Goal: Task Accomplishment & Management: Manage account settings

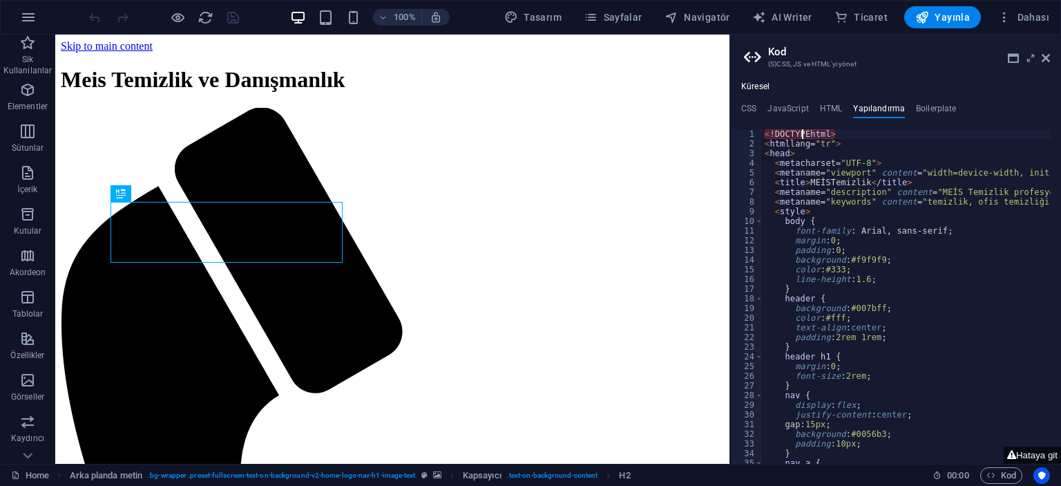
click at [804, 132] on div "< !DOCTYPE html > < html lang= "tr" > < head > < meta charset= "UTF-8" > < meta…" at bounding box center [1065, 300] width 606 height 343
click at [773, 132] on div "< !DOCTYPE html > < html lang= "tr" > < head > < meta charset= "UTF-8" > < meta…" at bounding box center [1065, 300] width 606 height 343
click at [838, 131] on div "< !doctypeDOCTYPE html > < html lang= "tr" > < head > < meta charset= "UTF-8" >…" at bounding box center [1065, 300] width 606 height 343
type textarea "<!doctype html>"
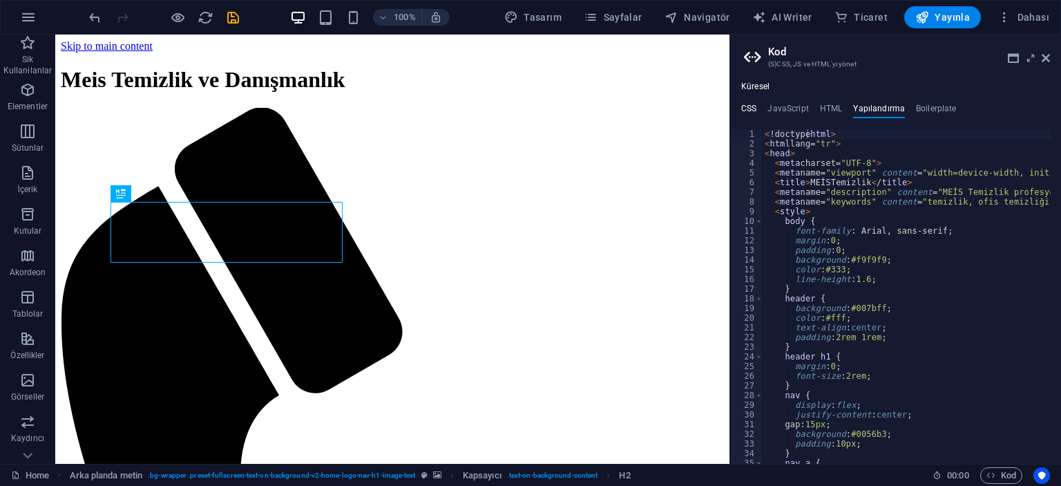
click at [752, 108] on h4 "CSS" at bounding box center [748, 111] width 15 height 15
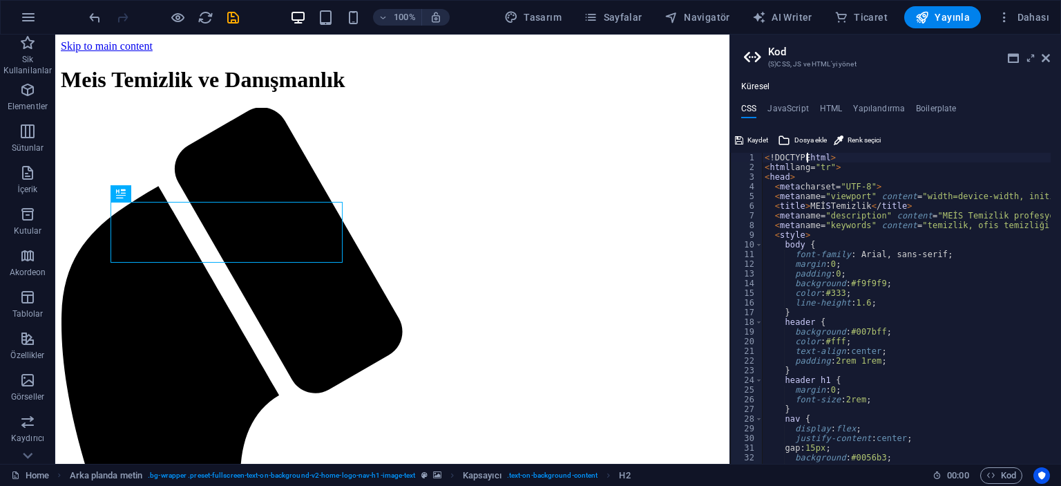
click at [805, 154] on div "< !DOCTYPE html > < html lang= "tr" > < head > < meta charset= "UTF-8" > < meta…" at bounding box center [1065, 313] width 606 height 320
click at [774, 151] on div "<!DOCTYPE html> 1 2 3 4 5 6 7 8 9 10 11 12 13 14 15 16 17 18 19 20 21 22 23 24 …" at bounding box center [895, 296] width 331 height 334
click at [774, 157] on div "< !DOCTYPE html > < html lang= "tr" > < head > < meta charset= "UTF-8" > < meta…" at bounding box center [1065, 313] width 606 height 320
click at [838, 155] on div "< !doctypeDOCTYPE html > < html lang= "tr" > < head > < meta charset= "UTF-8" >…" at bounding box center [1065, 313] width 606 height 320
type textarea "<!doctype html>"
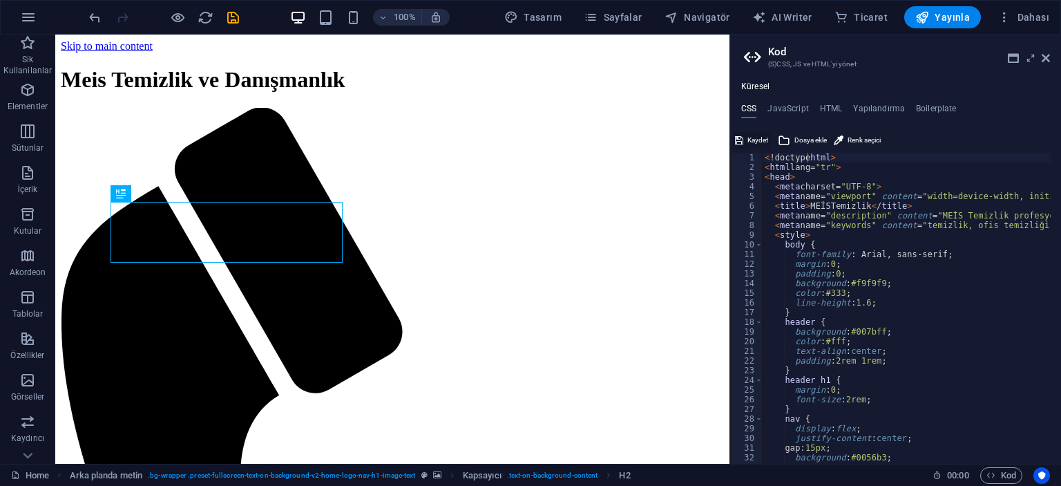
click at [737, 137] on icon at bounding box center [739, 140] width 8 height 17
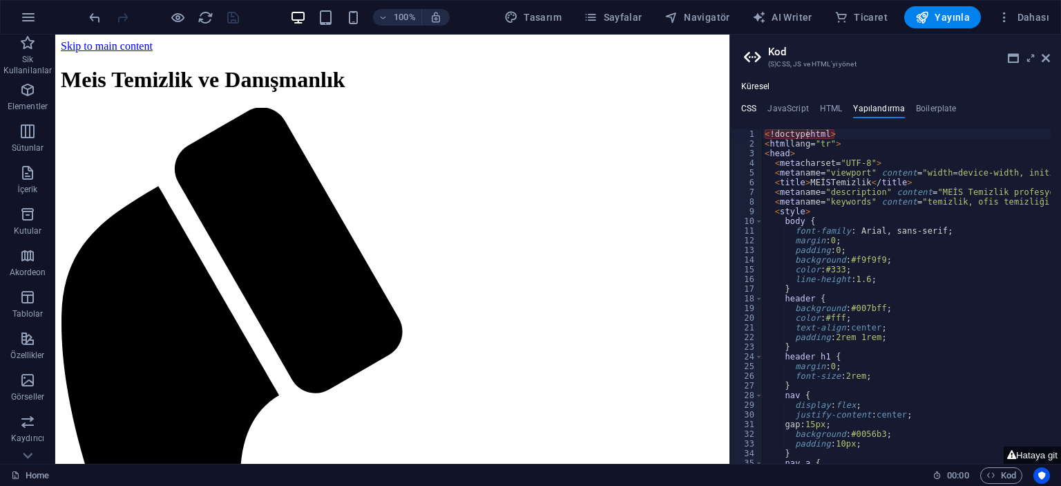
click at [745, 114] on h4 "CSS" at bounding box center [748, 111] width 15 height 15
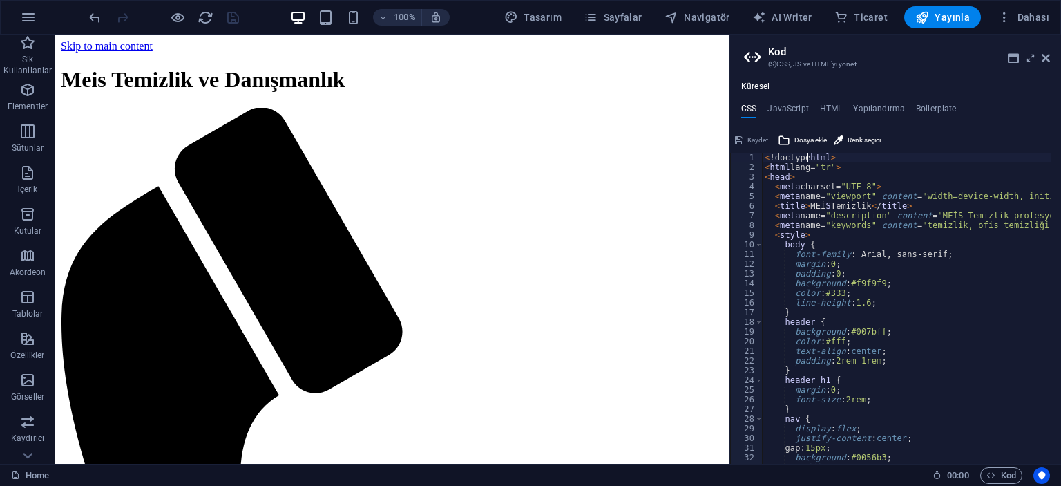
type textarea "</html> [URL][DOMAIN_NAME]"
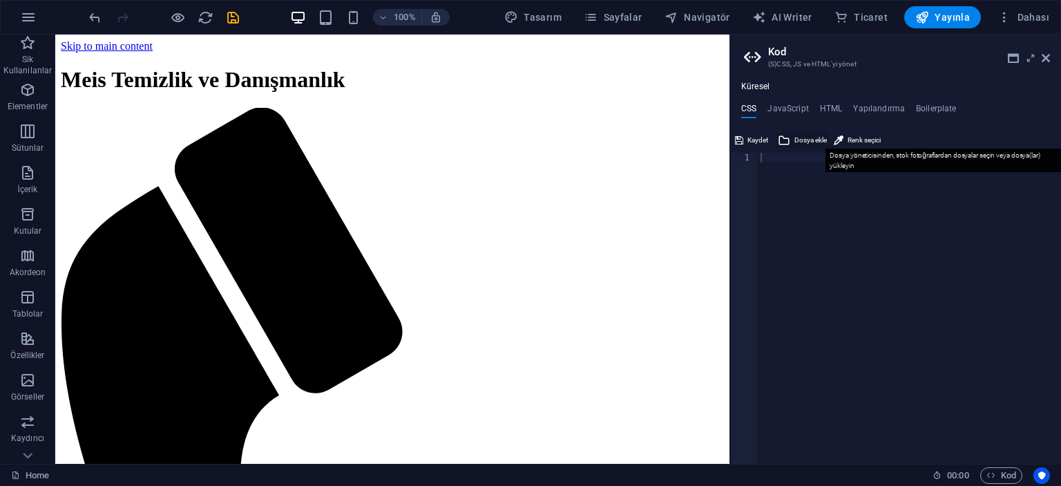
click at [801, 137] on span "Dosya ekle" at bounding box center [810, 140] width 32 height 17
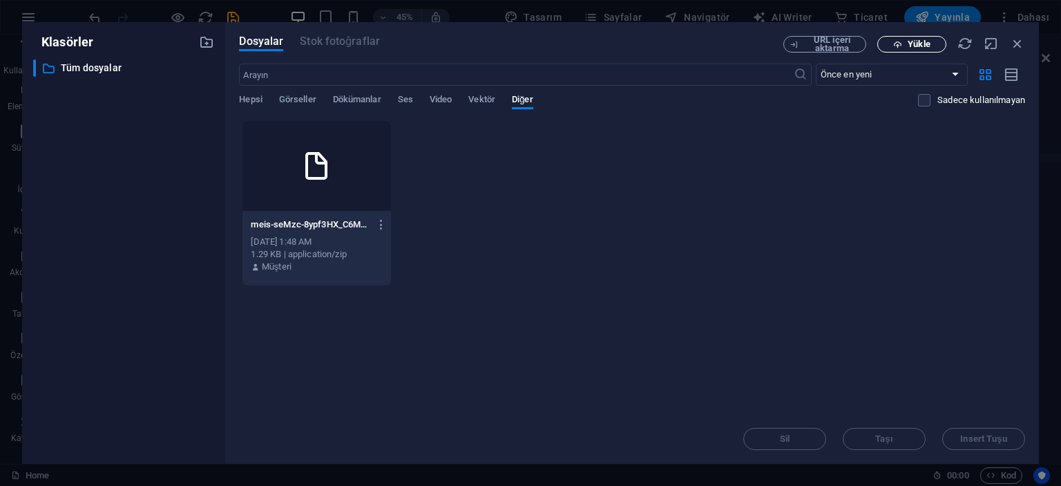
click at [929, 48] on span "Yükle" at bounding box center [919, 44] width 22 height 8
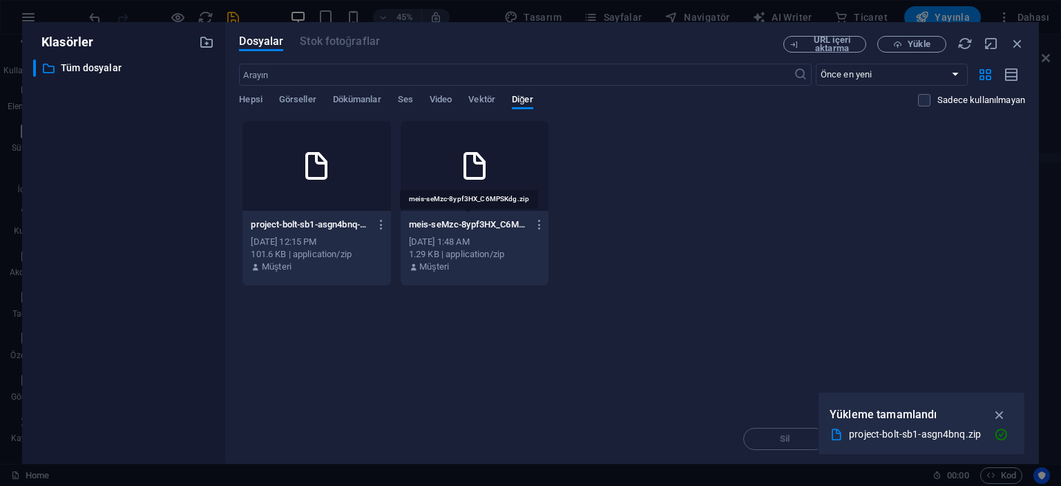
click at [504, 222] on p "meis-seMzc-8ypf3HX_C6MPSKdg.zip" at bounding box center [468, 224] width 119 height 12
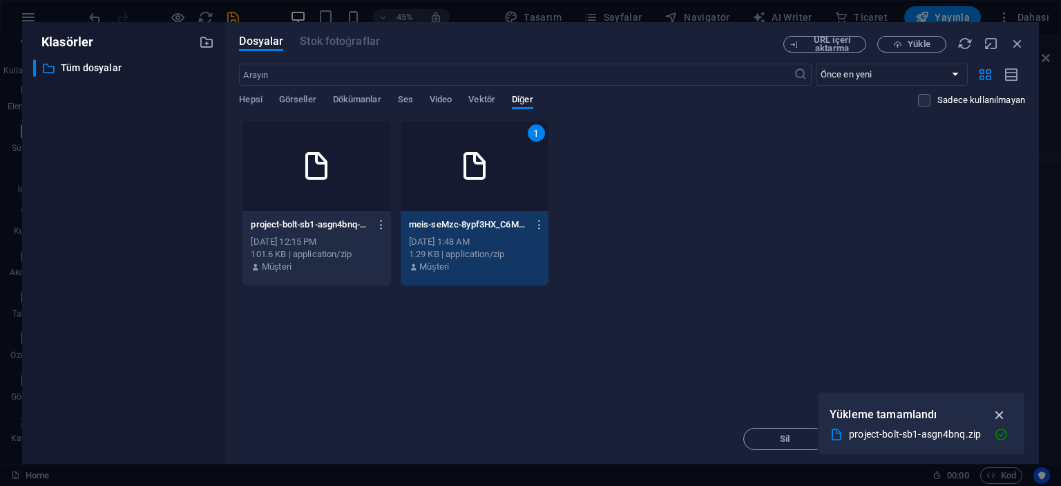
click at [999, 405] on button "button" at bounding box center [999, 414] width 27 height 22
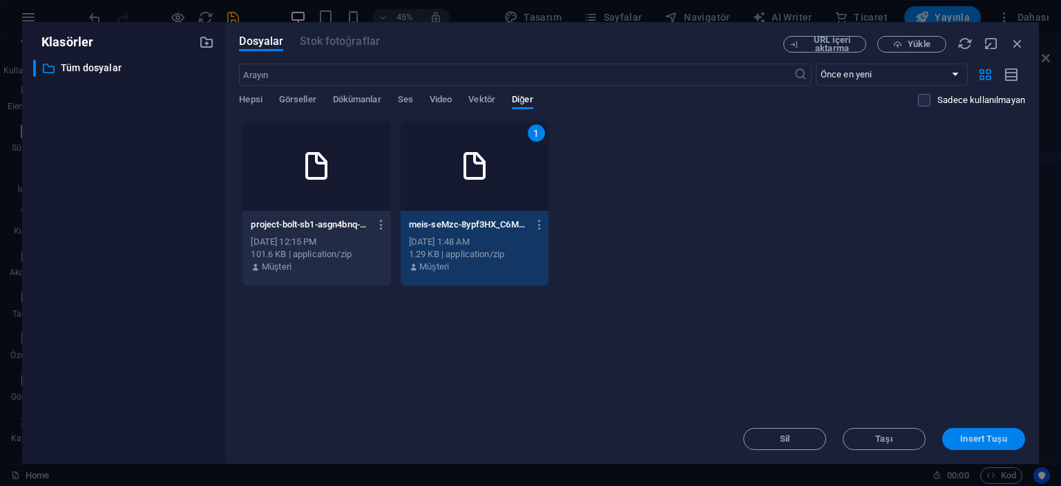
click at [993, 434] on span "Insert Tuşu" at bounding box center [983, 438] width 46 height 8
type textarea "[URL][DOMAIN_NAME]"
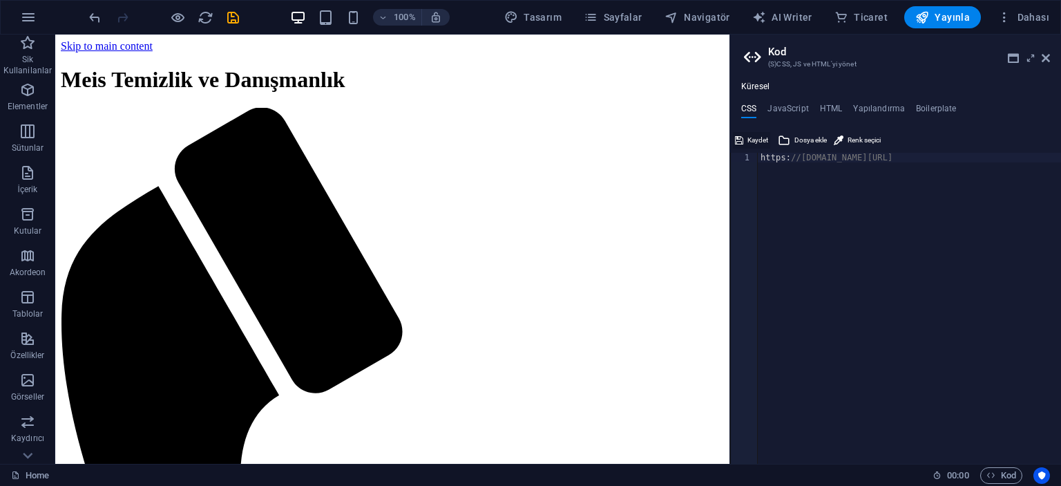
click at [745, 140] on button "Kaydet" at bounding box center [751, 140] width 37 height 17
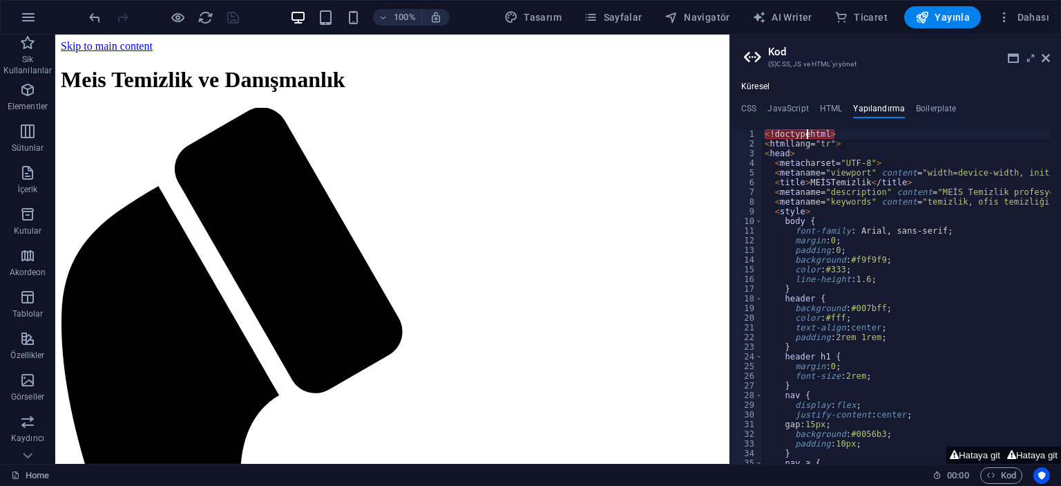
type textarea "</html> /mnt/data/deploy_ready.zip"
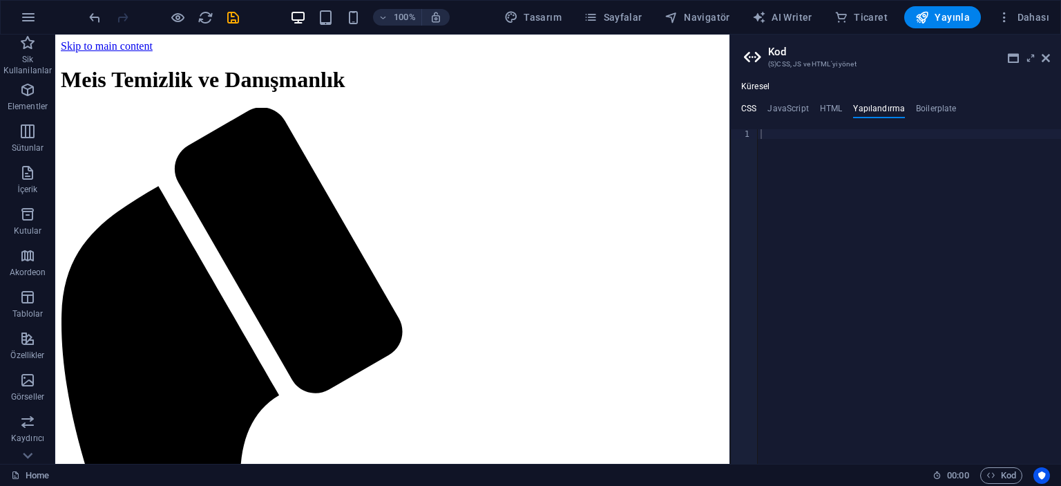
click at [754, 107] on h4 "CSS" at bounding box center [748, 111] width 15 height 15
click at [758, 142] on span "Kaydet" at bounding box center [757, 140] width 21 height 17
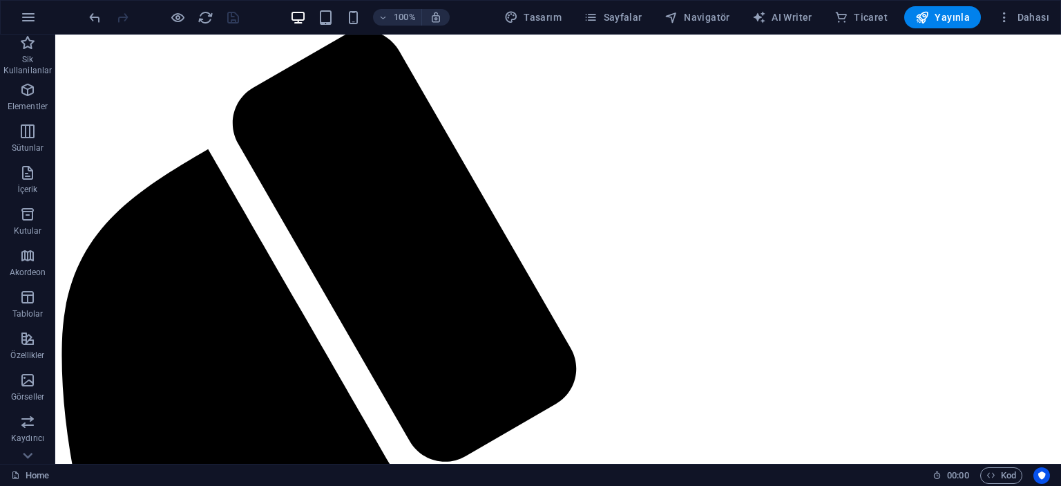
scroll to position [0, 0]
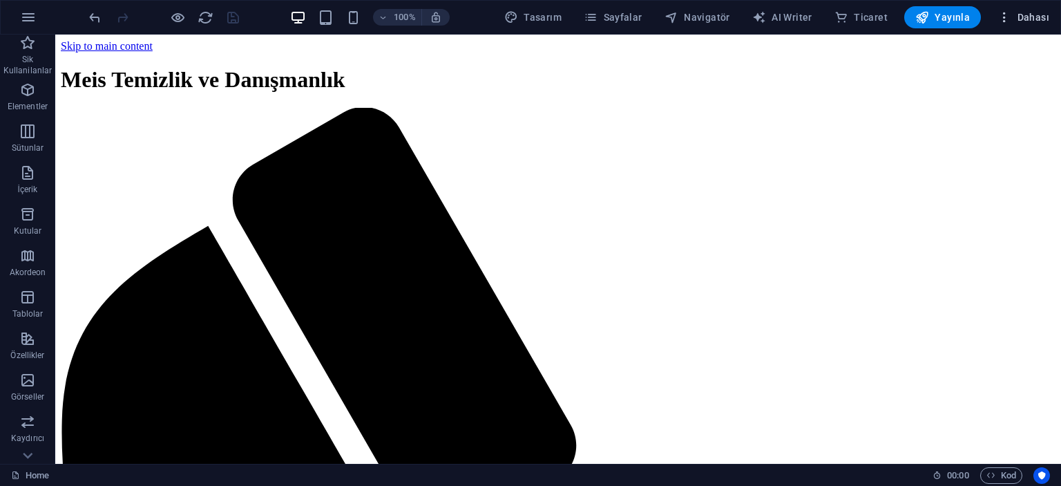
click at [1033, 20] on span "Dahası" at bounding box center [1023, 17] width 52 height 14
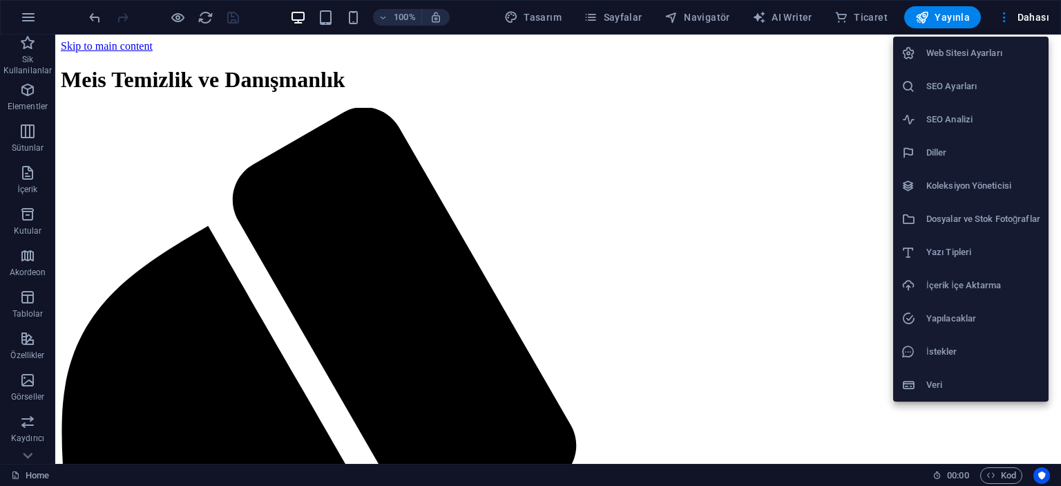
click at [984, 52] on h6 "Web Sitesi Ayarları" at bounding box center [983, 53] width 114 height 17
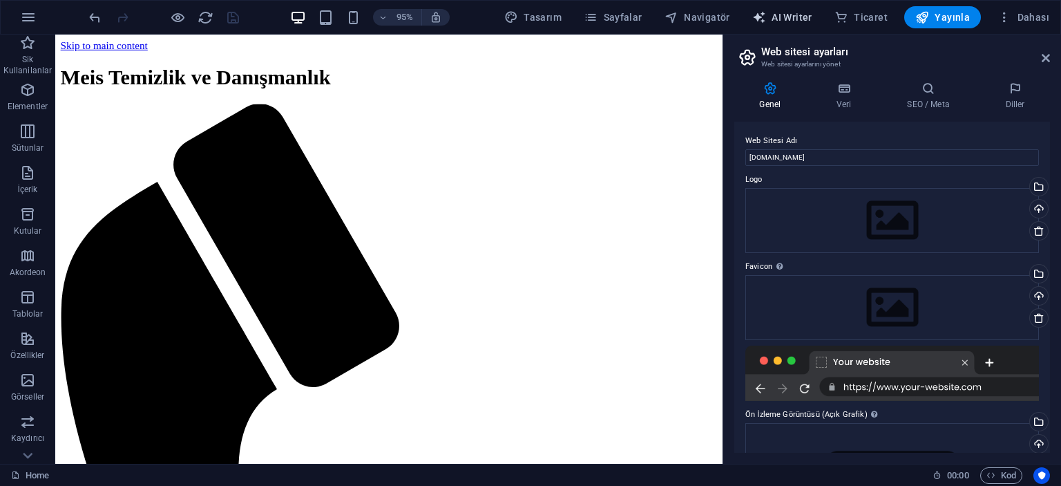
click at [796, 24] on button "AI Writer" at bounding box center [782, 17] width 71 height 22
select select "English"
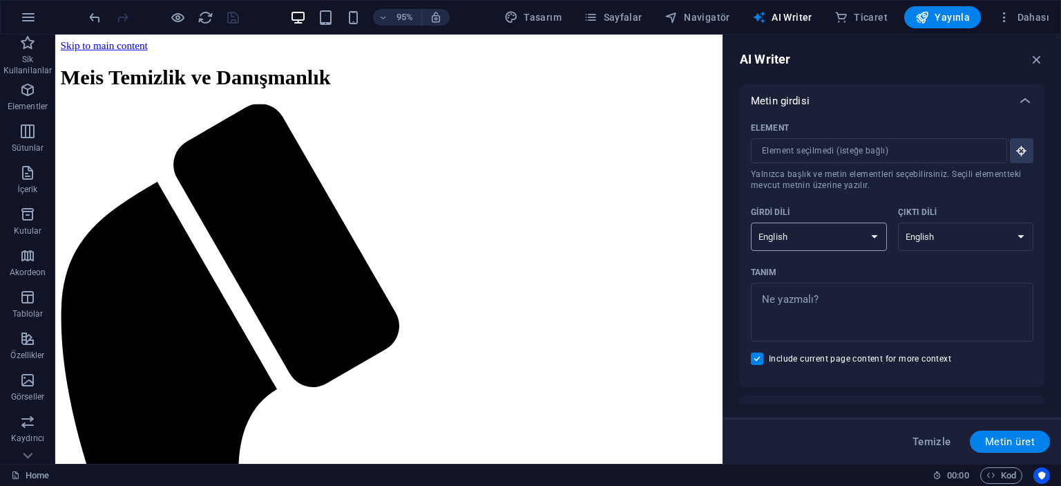
click at [844, 238] on select "Albanian Arabic Armenian Awadhi Azerbaijani Bashkir Basque Belarusian Bengali B…" at bounding box center [819, 236] width 136 height 28
click at [937, 115] on div "Metin girdisi" at bounding box center [892, 100] width 305 height 33
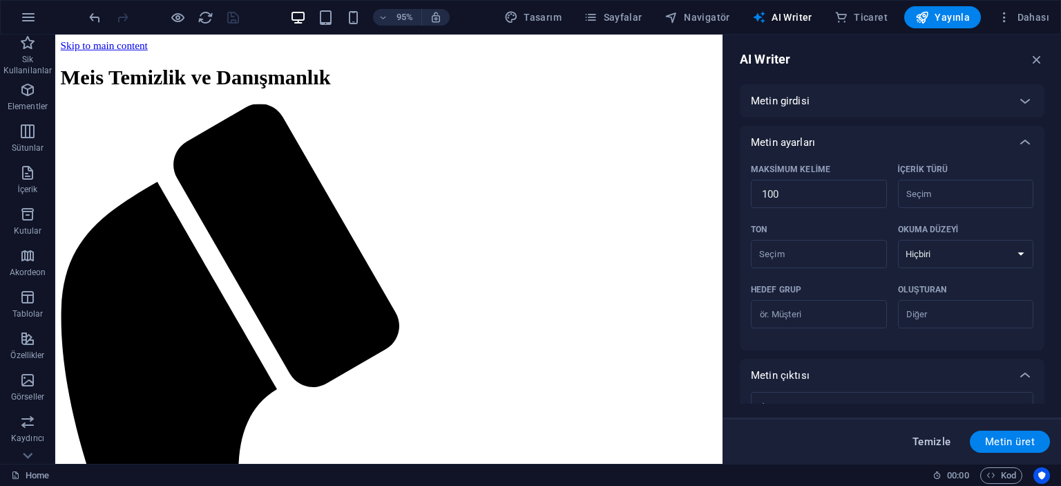
click at [936, 442] on span "Temizle" at bounding box center [931, 441] width 39 height 11
type textarea "x"
click at [936, 442] on span "Temizle" at bounding box center [931, 441] width 39 height 11
type textarea "x"
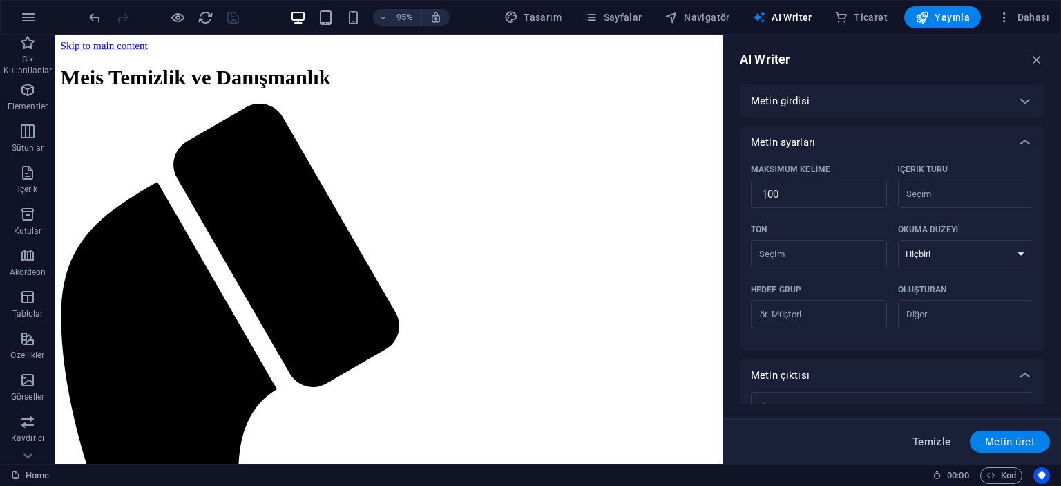
type textarea "x"
click at [936, 442] on span "Temizle" at bounding box center [931, 441] width 39 height 11
type textarea "x"
click at [936, 442] on span "Temizle" at bounding box center [931, 441] width 39 height 11
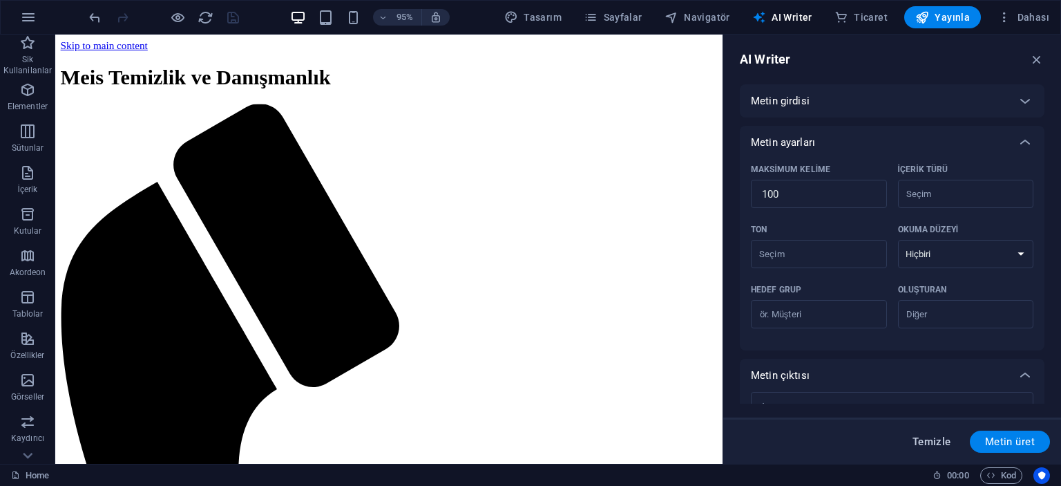
type textarea "x"
click at [936, 442] on span "Temizle" at bounding box center [931, 441] width 39 height 11
type textarea "x"
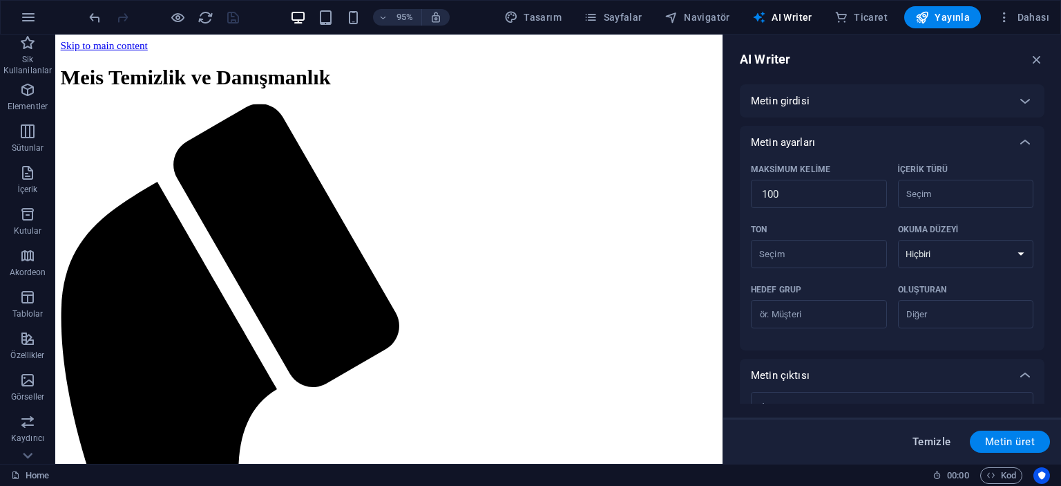
click at [936, 442] on span "Temizle" at bounding box center [931, 441] width 39 height 11
type textarea "x"
click at [936, 442] on span "Temizle" at bounding box center [931, 441] width 39 height 11
type textarea "x"
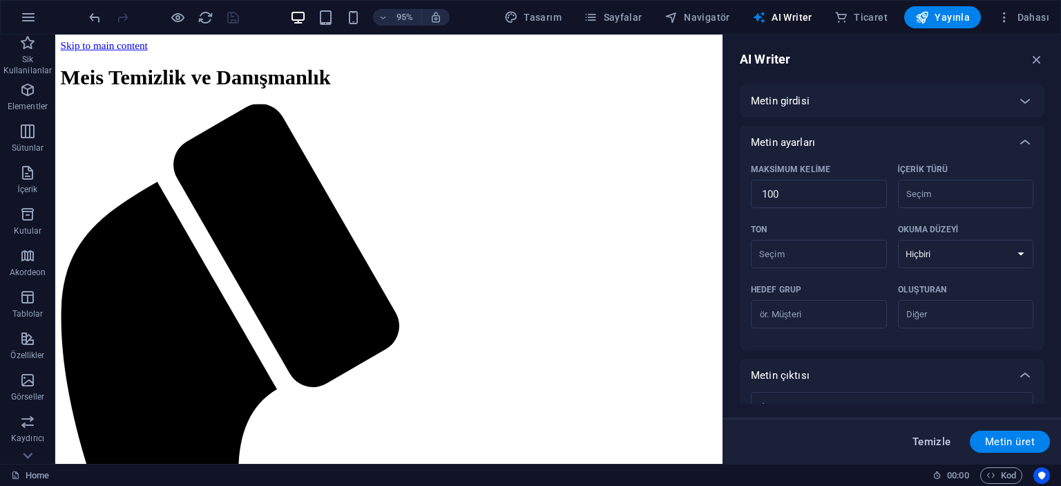
type textarea "x"
click at [936, 442] on span "Temizle" at bounding box center [931, 441] width 39 height 11
type textarea "x"
click at [936, 442] on span "Temizle" at bounding box center [931, 441] width 39 height 11
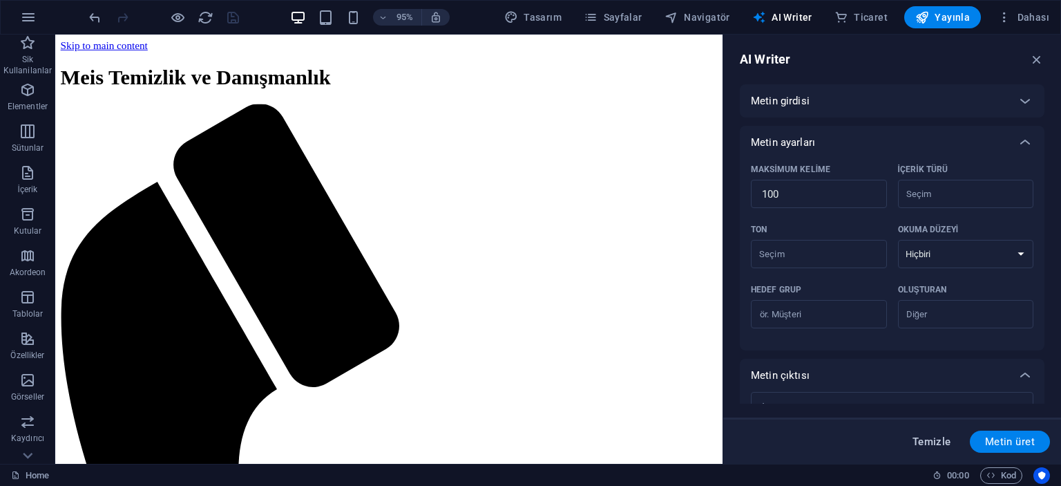
type textarea "x"
click at [15, 19] on button "button" at bounding box center [28, 17] width 33 height 33
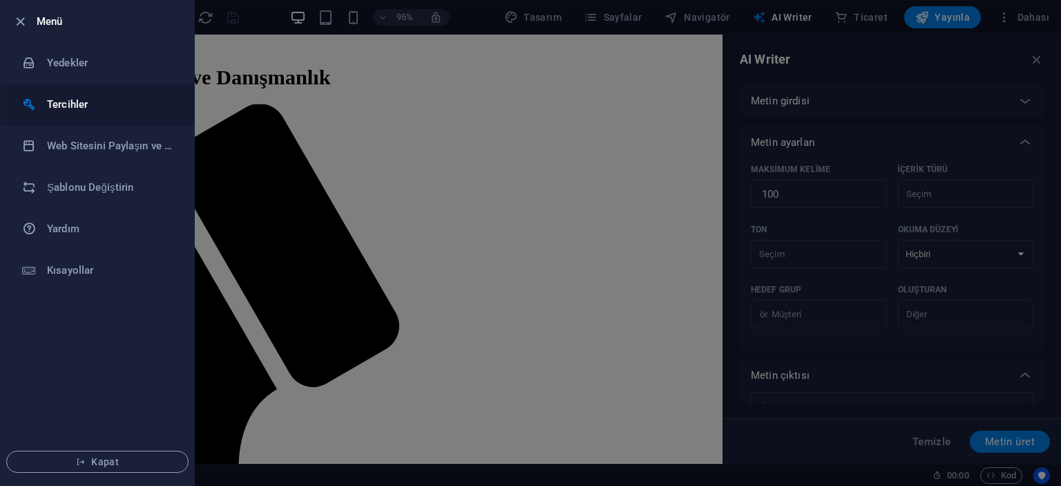
click at [61, 94] on li "Tercihler" at bounding box center [97, 104] width 193 height 41
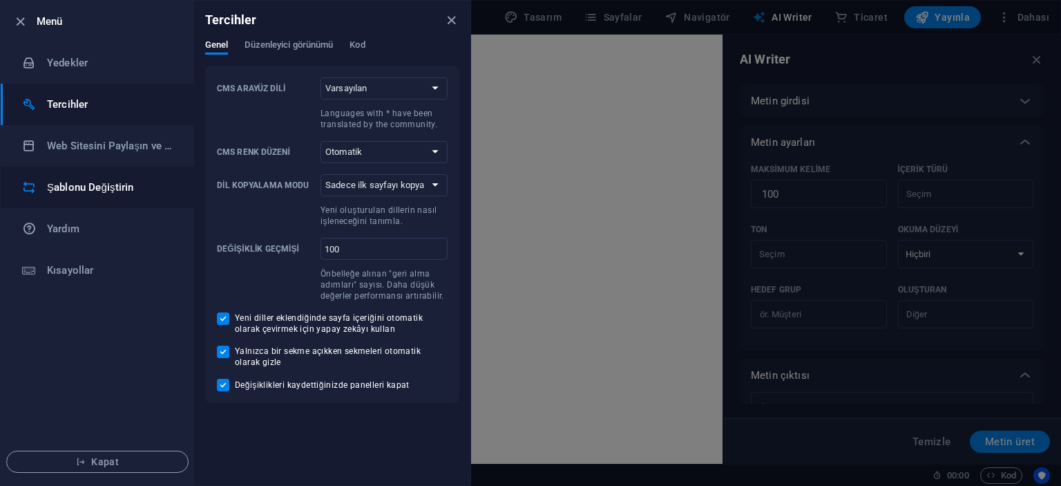
click at [102, 194] on h6 "Şablonu Değiştirin" at bounding box center [111, 187] width 128 height 17
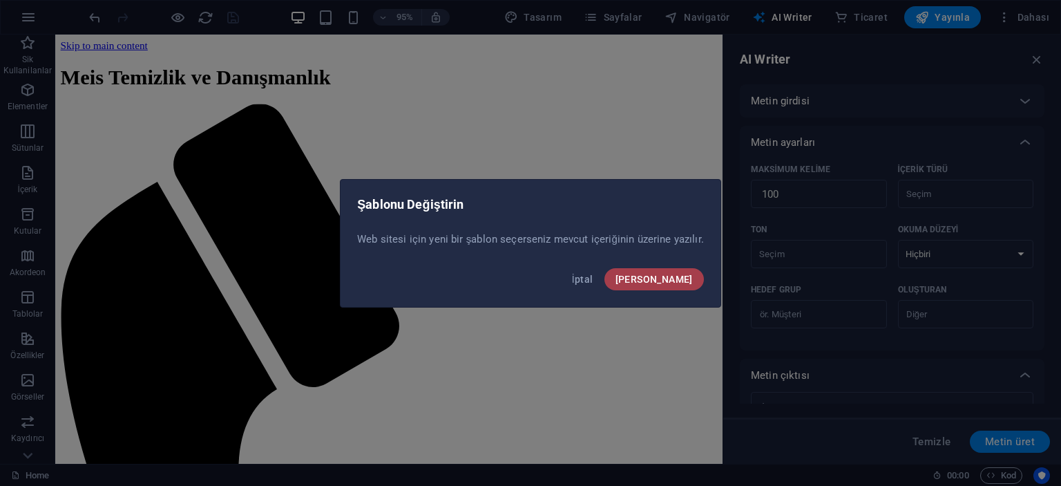
click at [669, 276] on span "[PERSON_NAME]" at bounding box center [653, 279] width 77 height 11
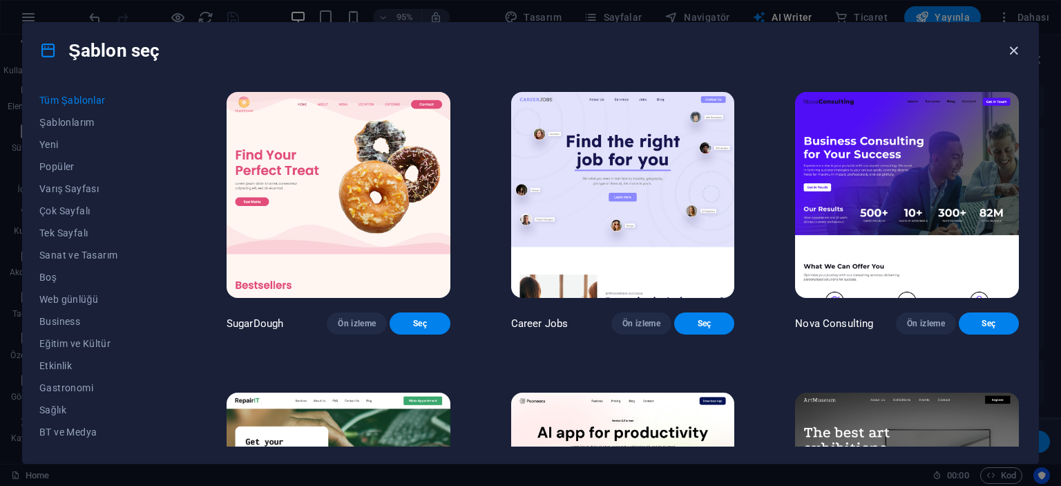
click at [1015, 47] on icon "button" at bounding box center [1014, 51] width 16 height 16
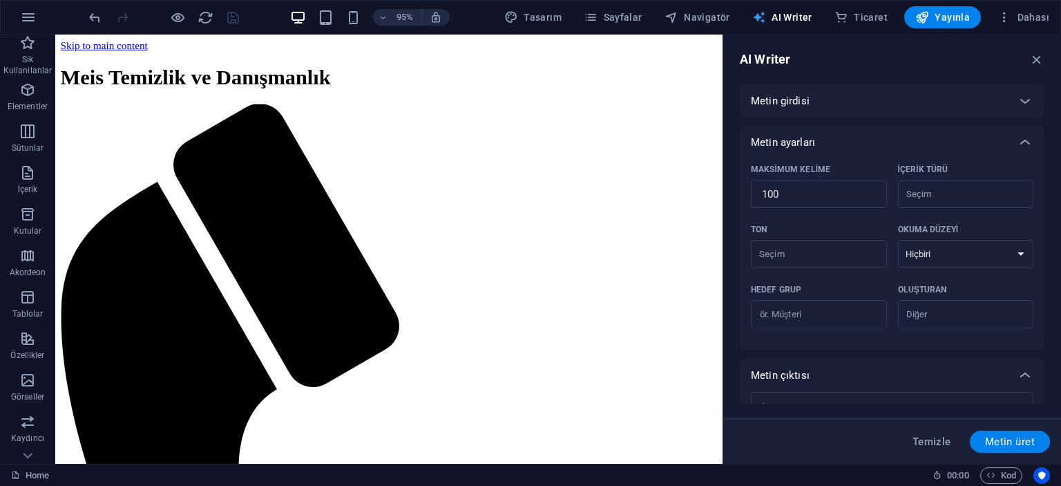
click at [765, 12] on icon "button" at bounding box center [759, 17] width 14 height 14
click at [1022, 107] on icon at bounding box center [1025, 101] width 17 height 17
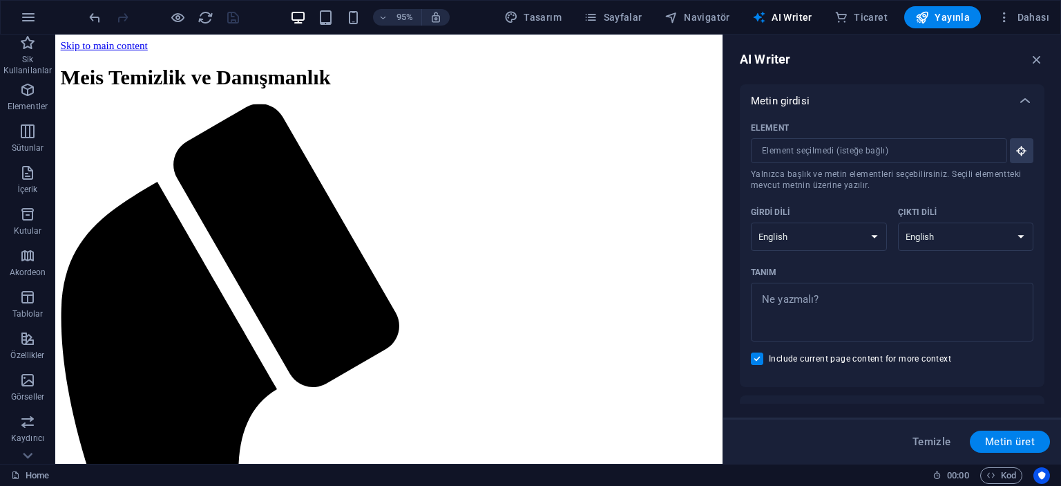
click at [758, 356] on input "Include current page content for more context" at bounding box center [760, 358] width 18 height 12
checkbox input "false"
click at [1020, 96] on icon at bounding box center [1025, 101] width 17 height 17
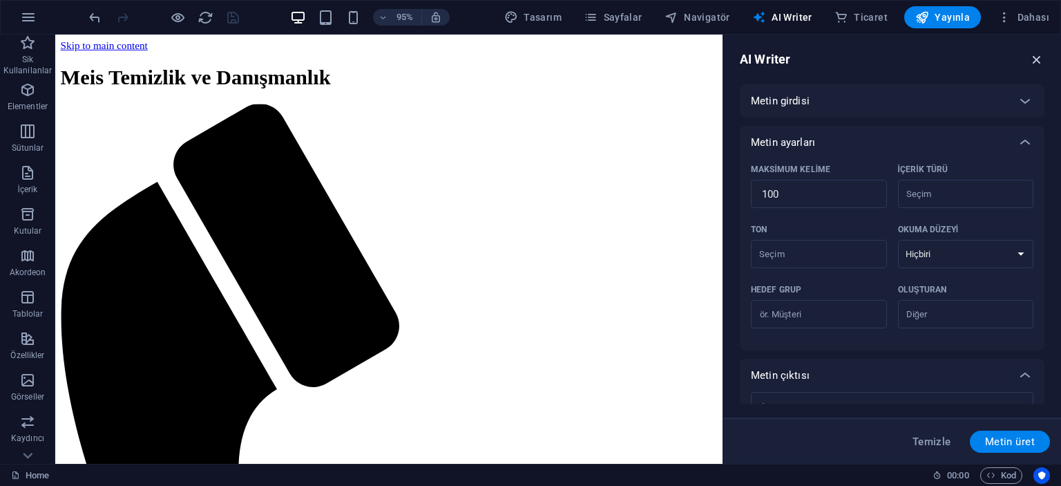
click at [1034, 61] on icon "button" at bounding box center [1036, 59] width 15 height 15
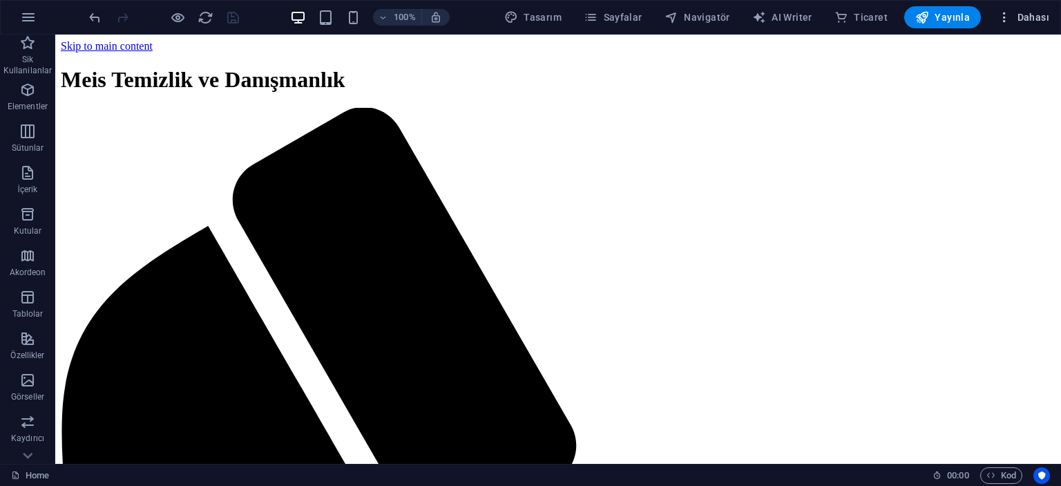
click at [1011, 13] on icon "button" at bounding box center [1004, 17] width 14 height 14
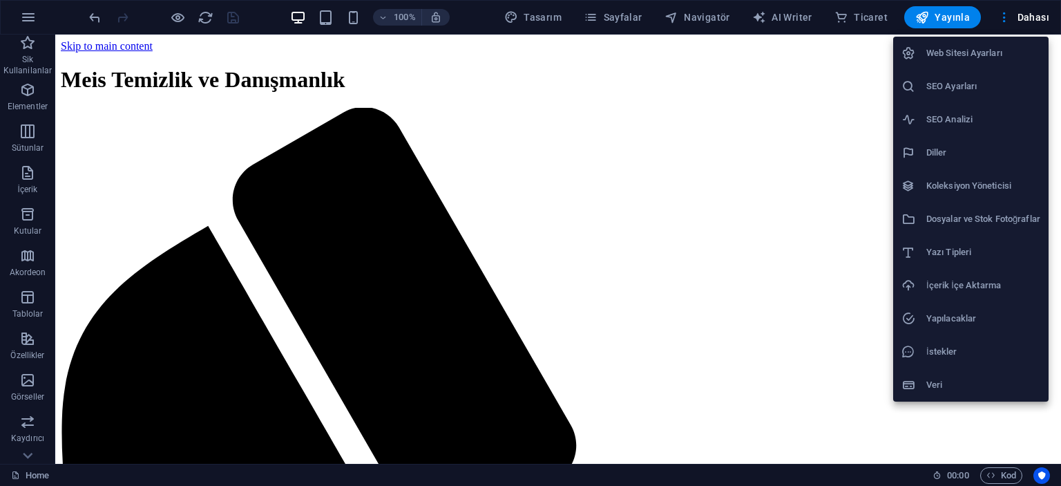
click at [968, 49] on h6 "Web Sitesi Ayarları" at bounding box center [983, 53] width 114 height 17
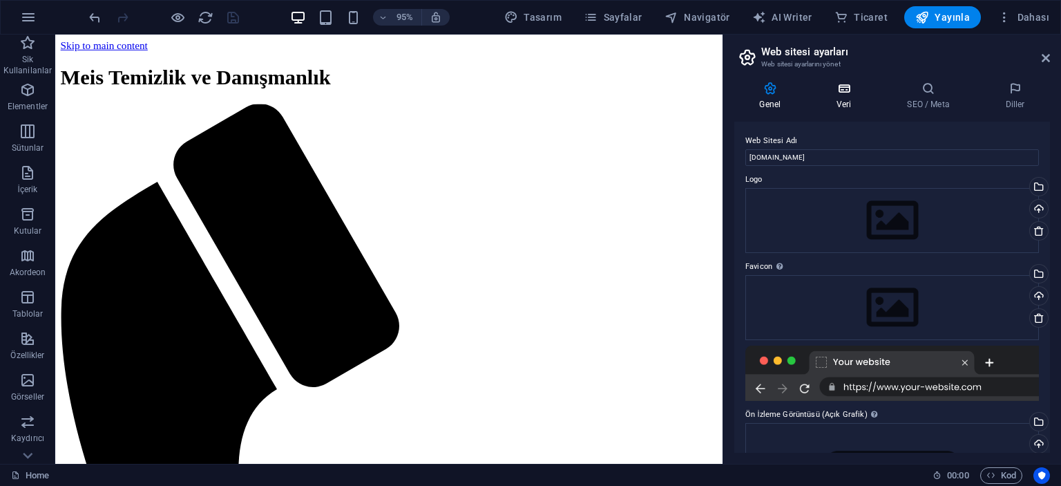
click at [848, 86] on icon at bounding box center [844, 89] width 65 height 14
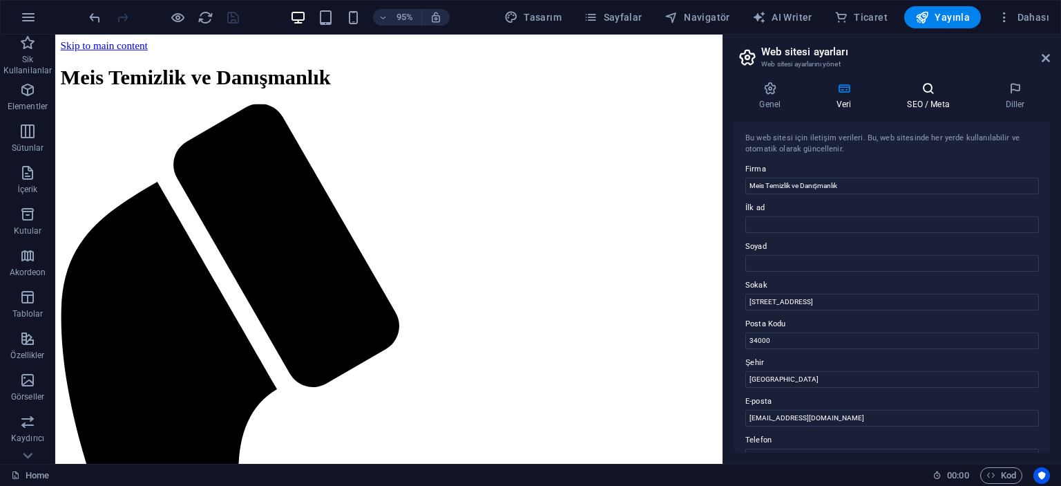
click at [940, 104] on h4 "SEO / Meta" at bounding box center [931, 96] width 98 height 29
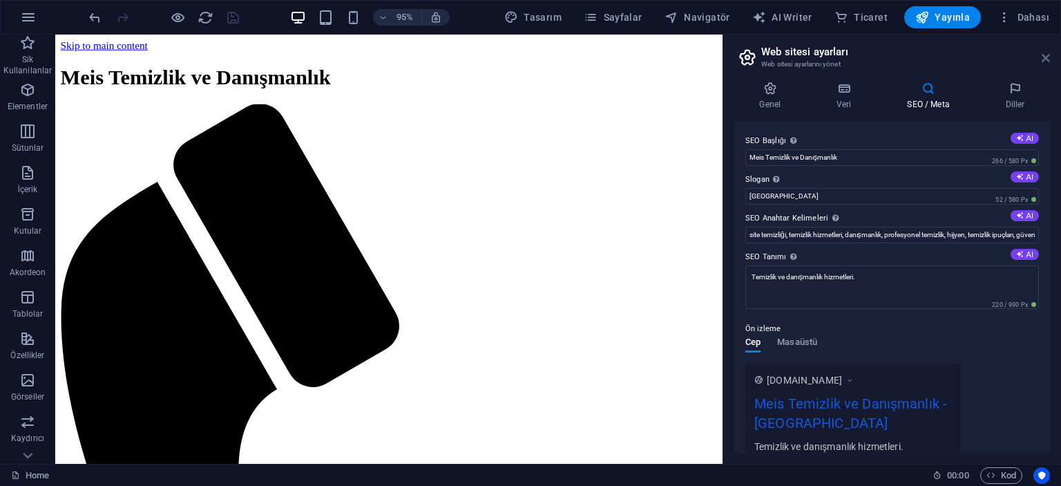
click at [1044, 52] on icon at bounding box center [1046, 57] width 8 height 11
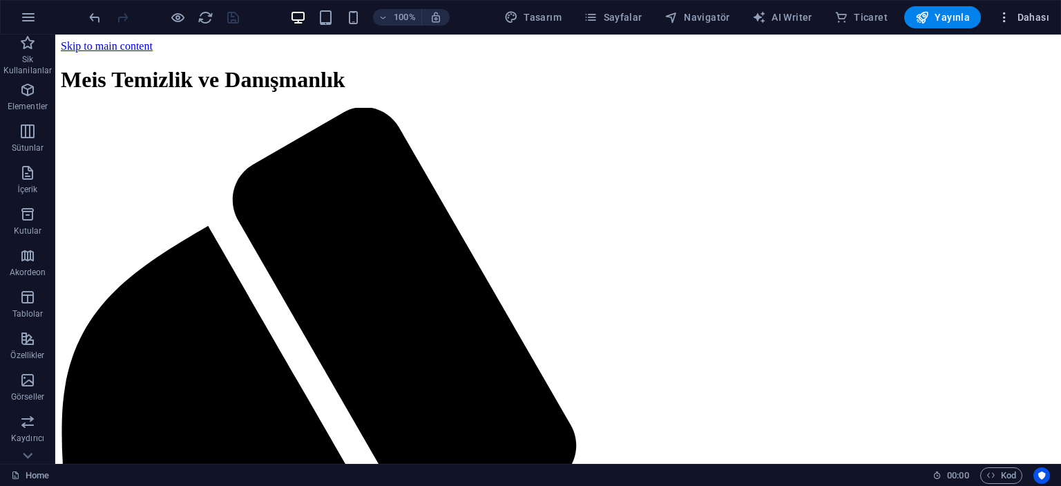
click at [1033, 13] on span "Dahası" at bounding box center [1023, 17] width 52 height 14
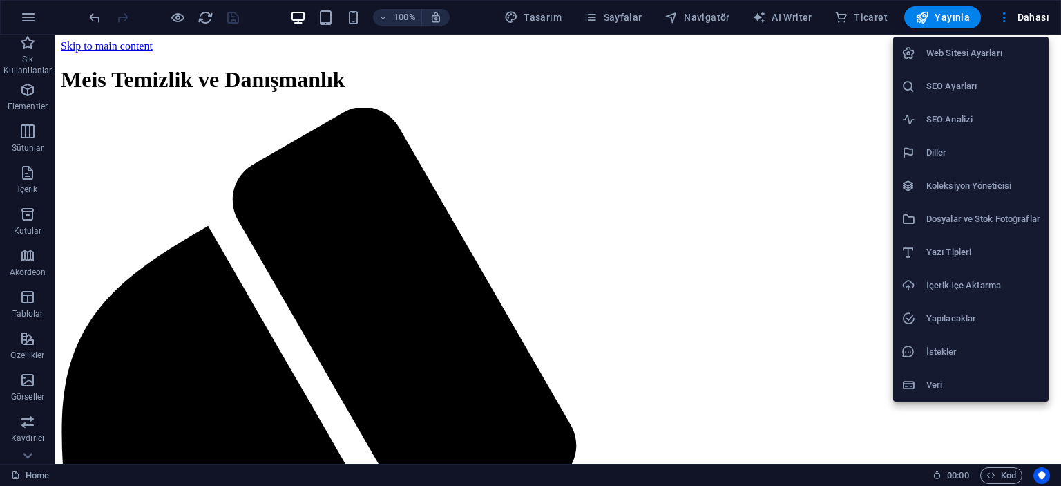
click at [956, 296] on li "İçerik İçe Aktarma" at bounding box center [970, 285] width 155 height 33
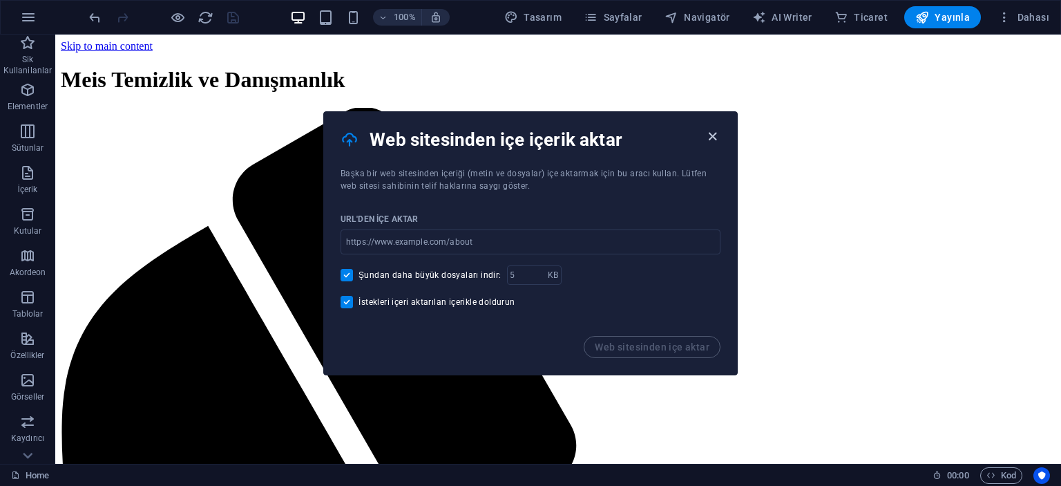
click at [709, 135] on icon "button" at bounding box center [713, 136] width 16 height 16
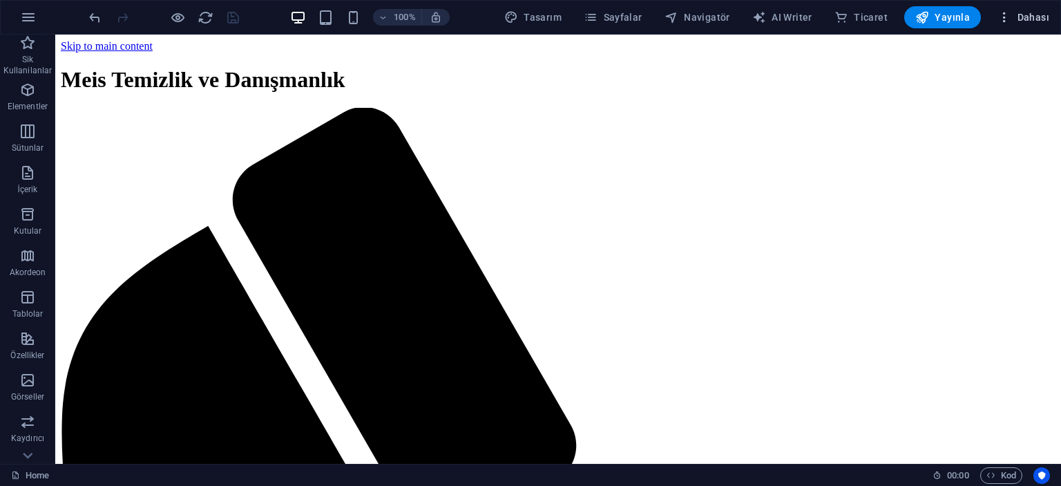
click at [1011, 18] on icon "button" at bounding box center [1004, 17] width 14 height 14
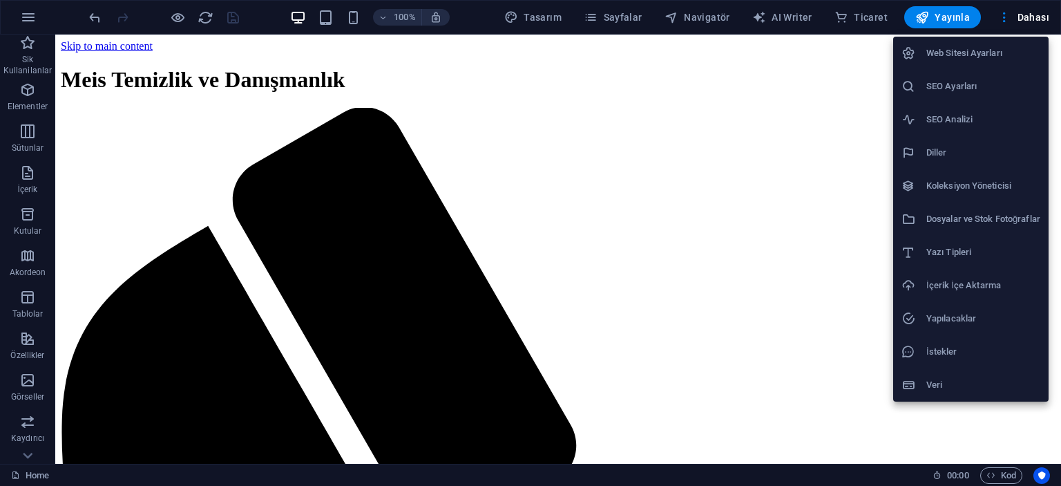
click at [939, 379] on h6 "Veri" at bounding box center [983, 384] width 114 height 17
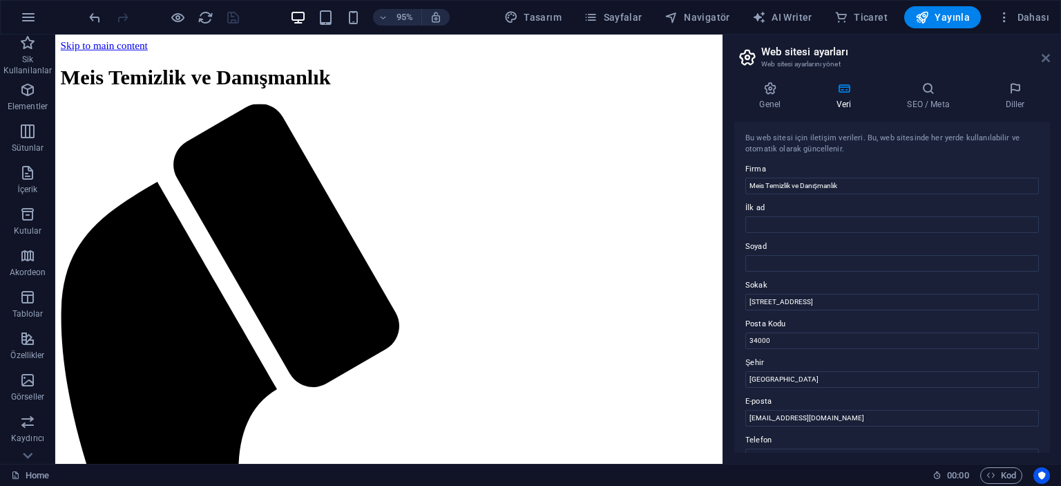
click at [1044, 55] on icon at bounding box center [1046, 57] width 8 height 11
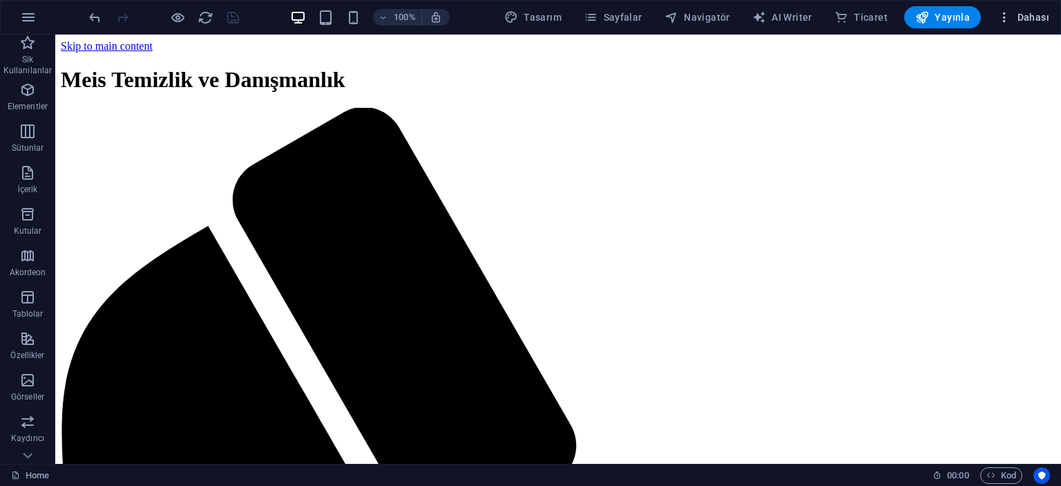
click at [1036, 26] on button "Dahası" at bounding box center [1023, 17] width 63 height 22
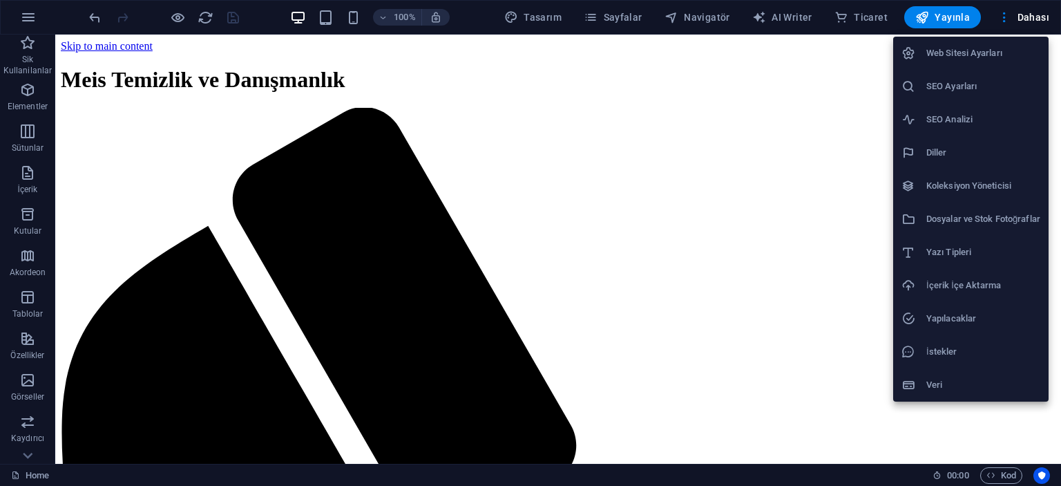
click at [955, 230] on li "Dosyalar ve Stok Fotoğraflar" at bounding box center [970, 218] width 155 height 33
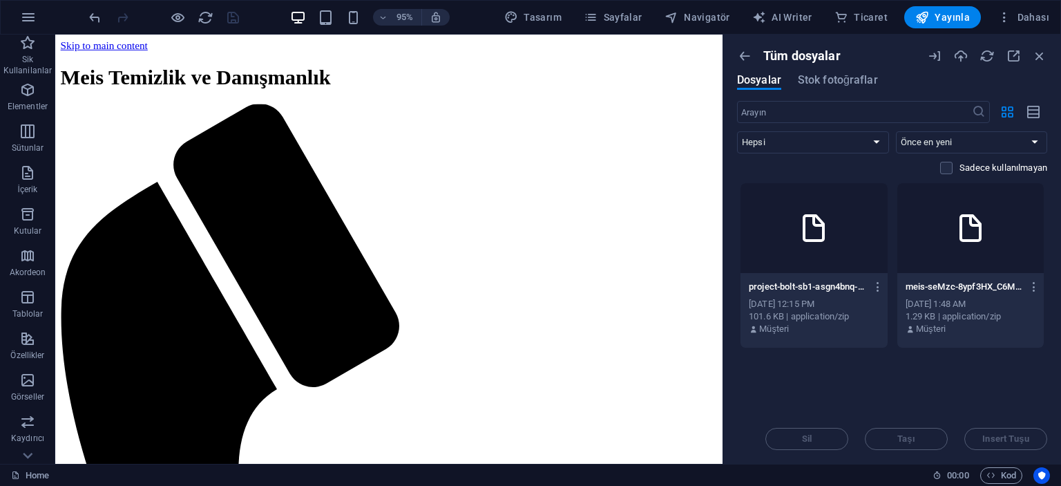
click at [845, 236] on div at bounding box center [813, 228] width 147 height 90
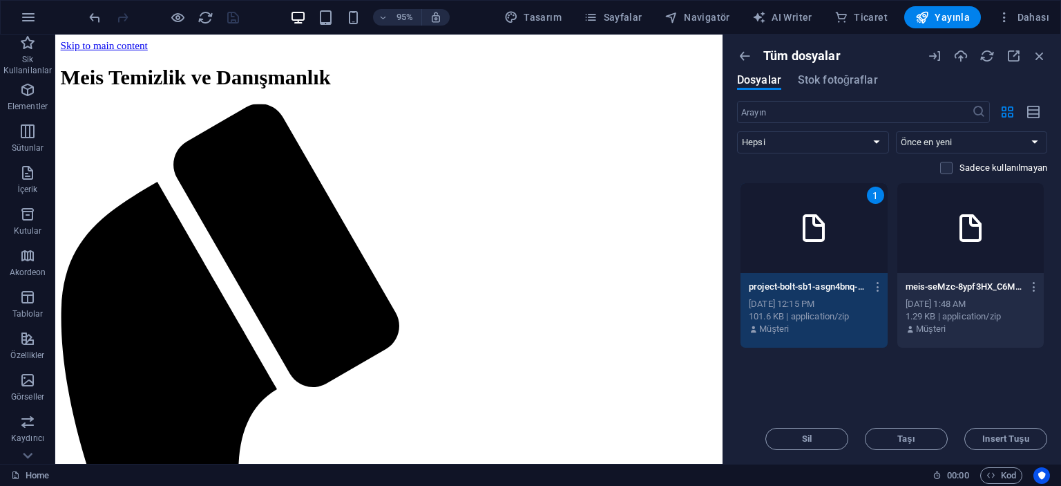
click at [924, 238] on div at bounding box center [970, 228] width 147 height 90
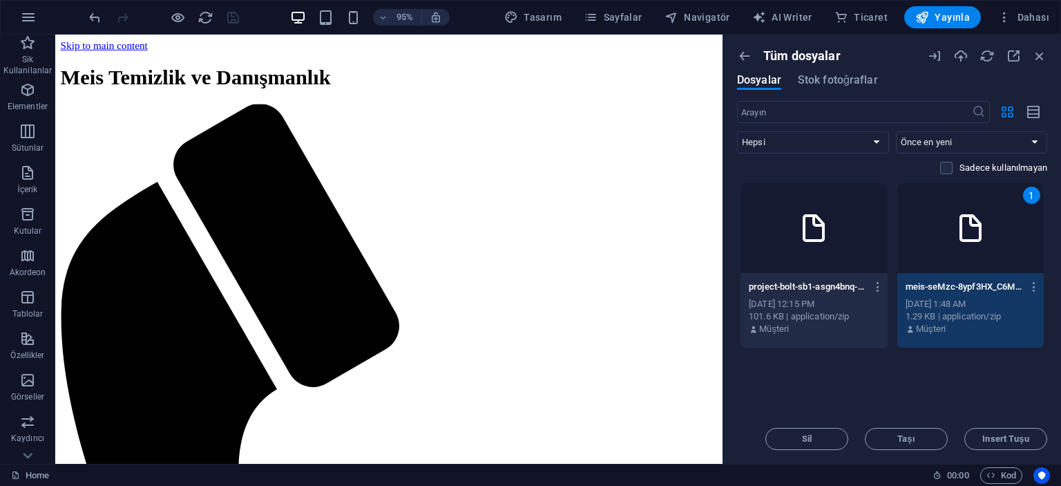
click at [851, 238] on div at bounding box center [813, 228] width 147 height 90
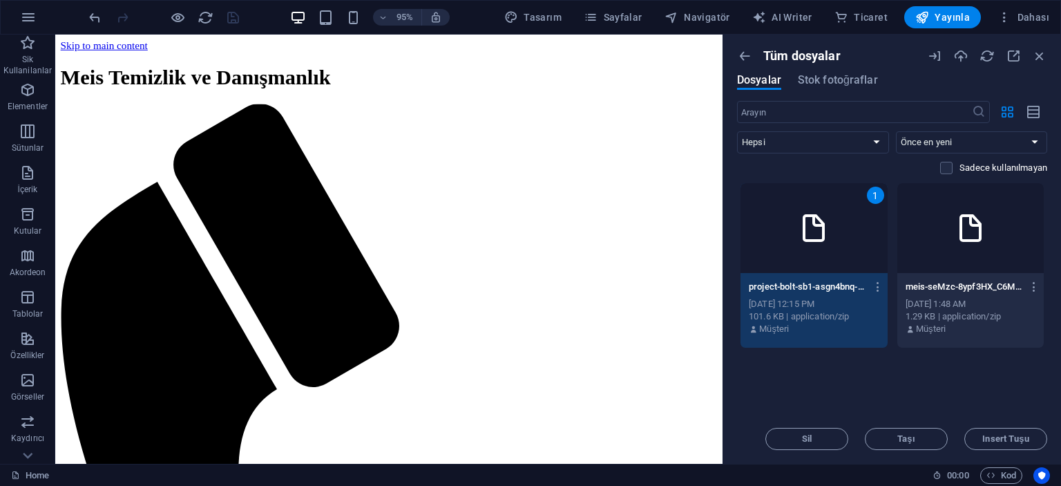
click at [846, 233] on div "1" at bounding box center [813, 228] width 147 height 90
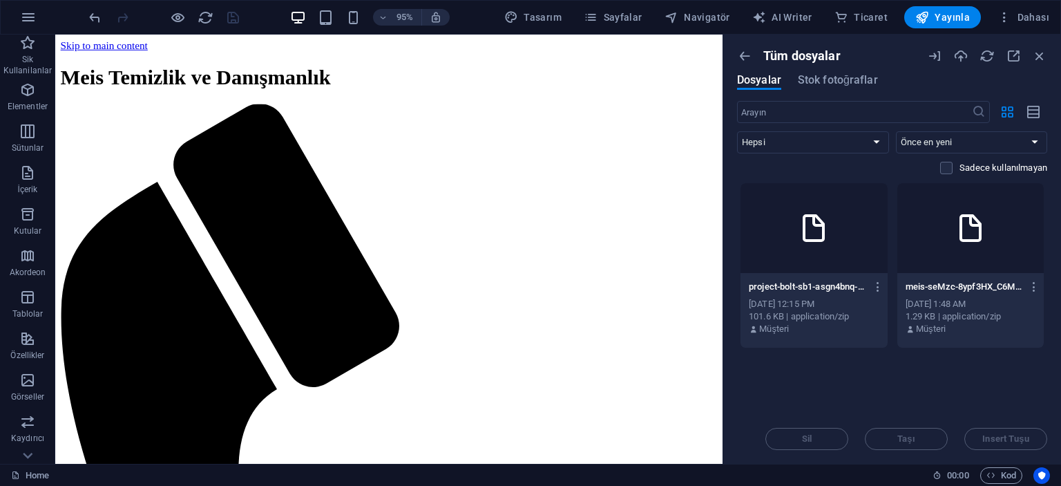
click at [846, 233] on div at bounding box center [813, 228] width 147 height 90
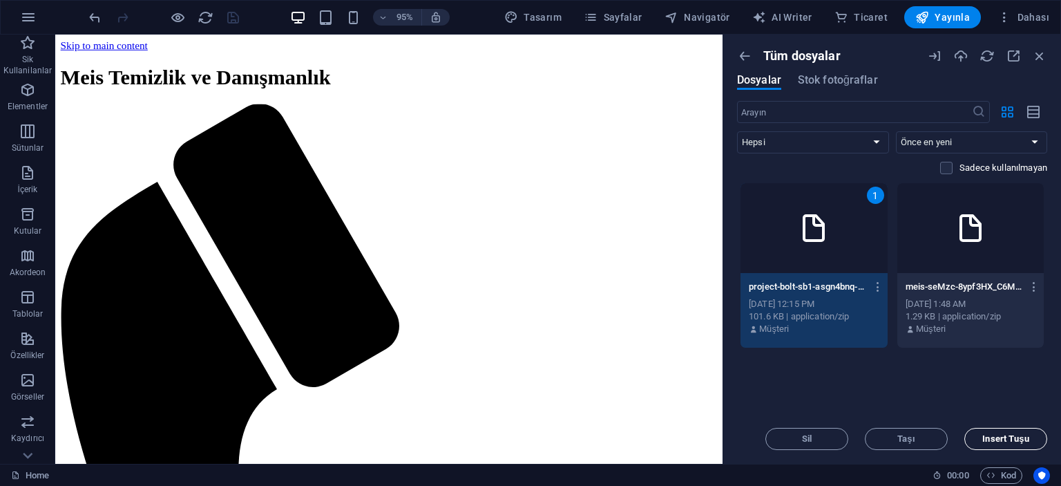
click at [997, 445] on button "Insert Tuşu" at bounding box center [1005, 439] width 83 height 22
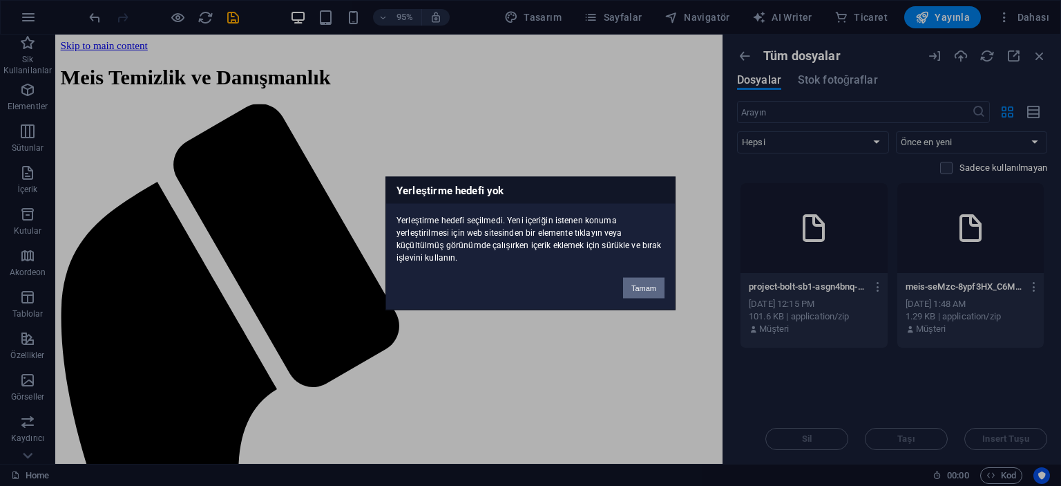
click at [628, 283] on button "Tamam" at bounding box center [643, 287] width 41 height 21
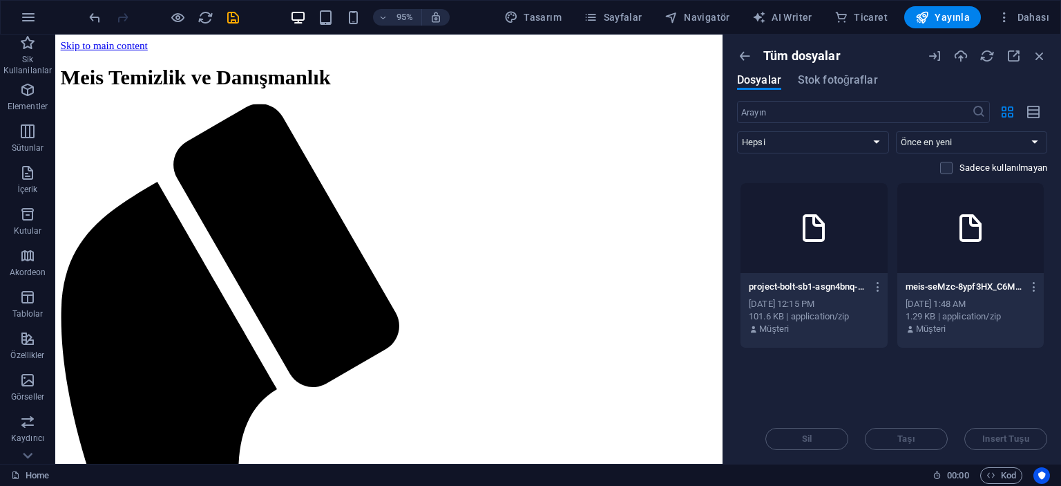
click at [836, 240] on div at bounding box center [813, 228] width 147 height 90
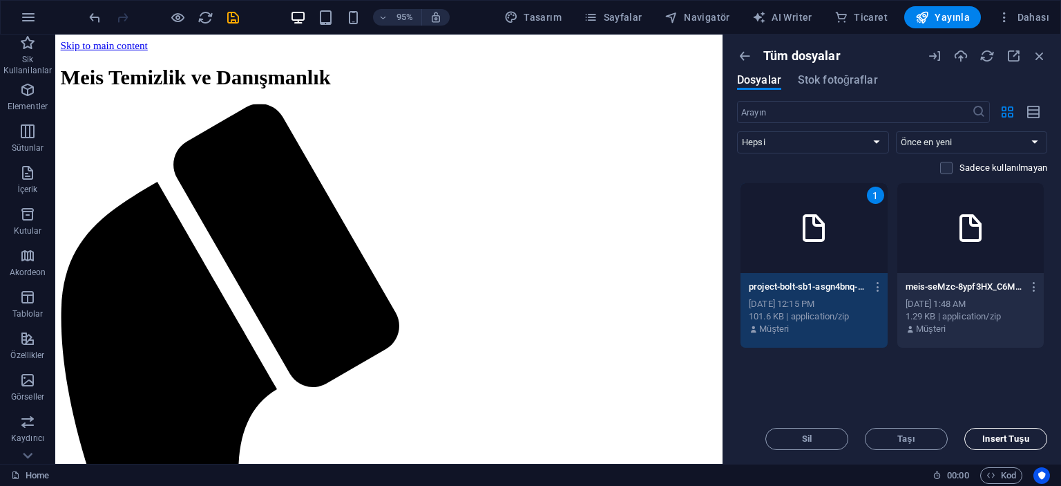
click at [1013, 432] on button "Insert Tuşu" at bounding box center [1005, 439] width 83 height 22
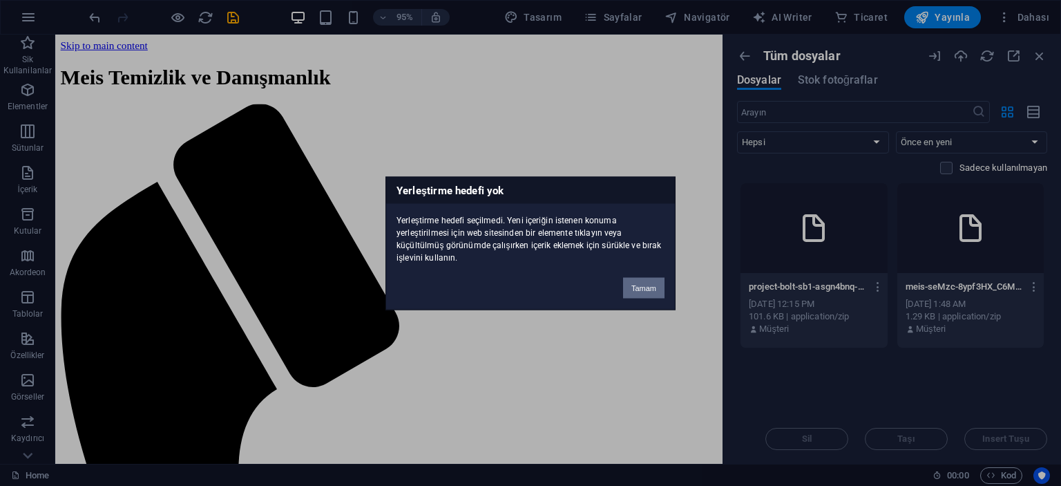
click at [649, 294] on button "Tamam" at bounding box center [643, 287] width 41 height 21
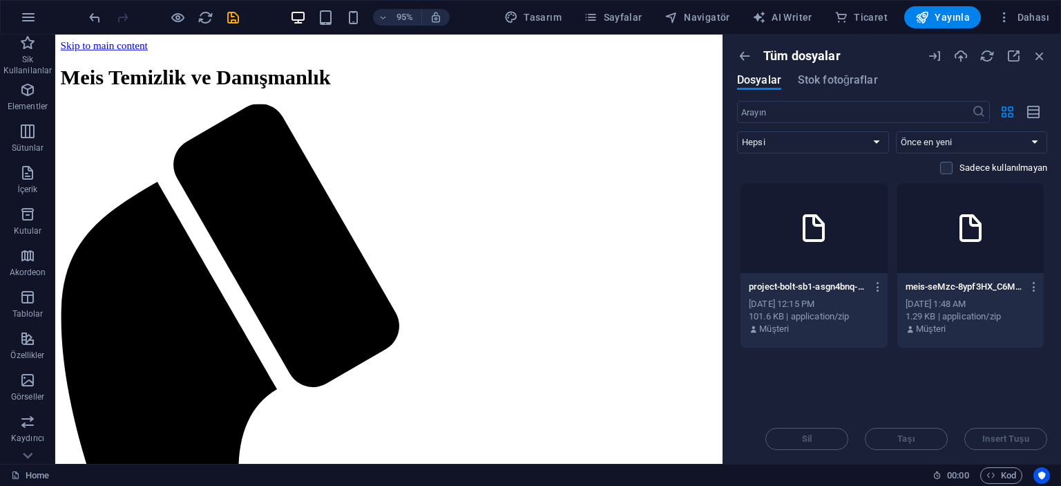
click at [832, 263] on div at bounding box center [813, 228] width 147 height 90
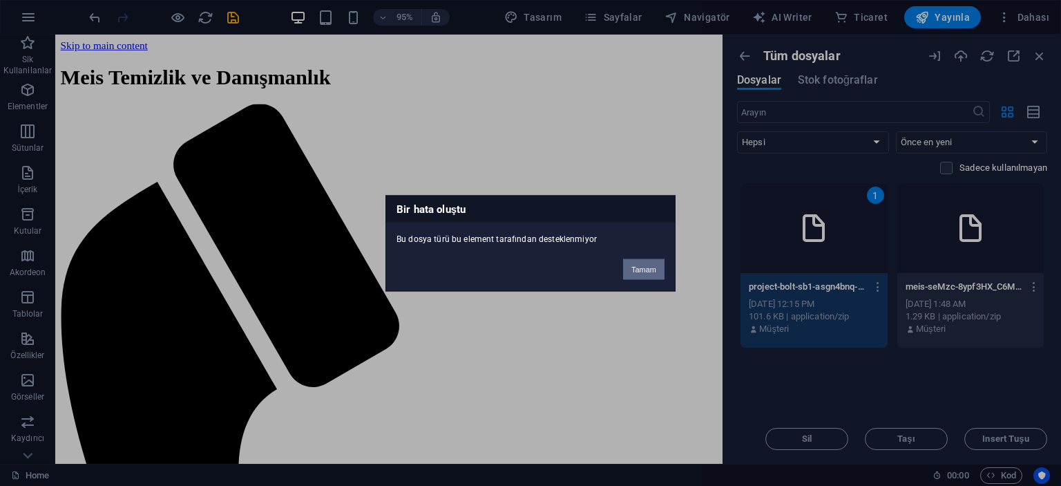
click at [657, 271] on button "Tamam" at bounding box center [643, 268] width 41 height 21
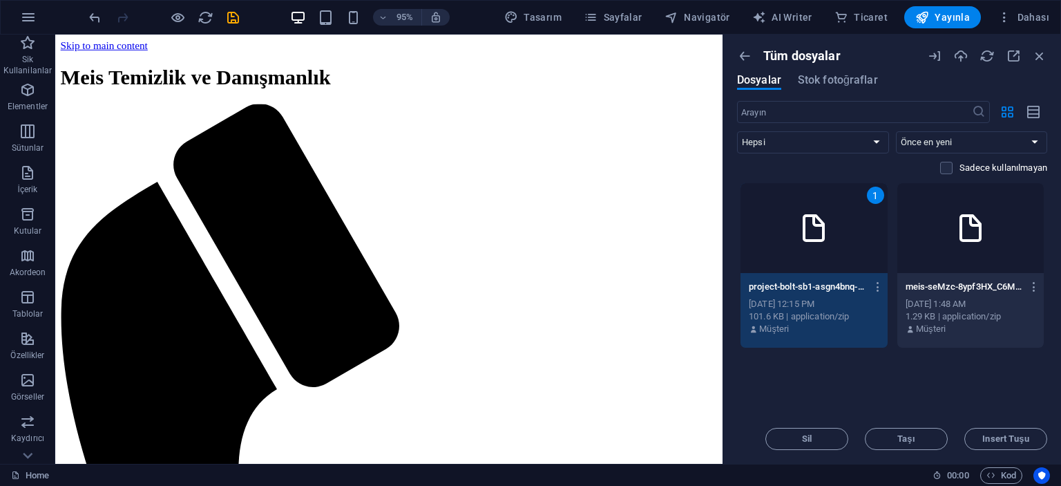
click at [956, 238] on icon at bounding box center [970, 227] width 33 height 33
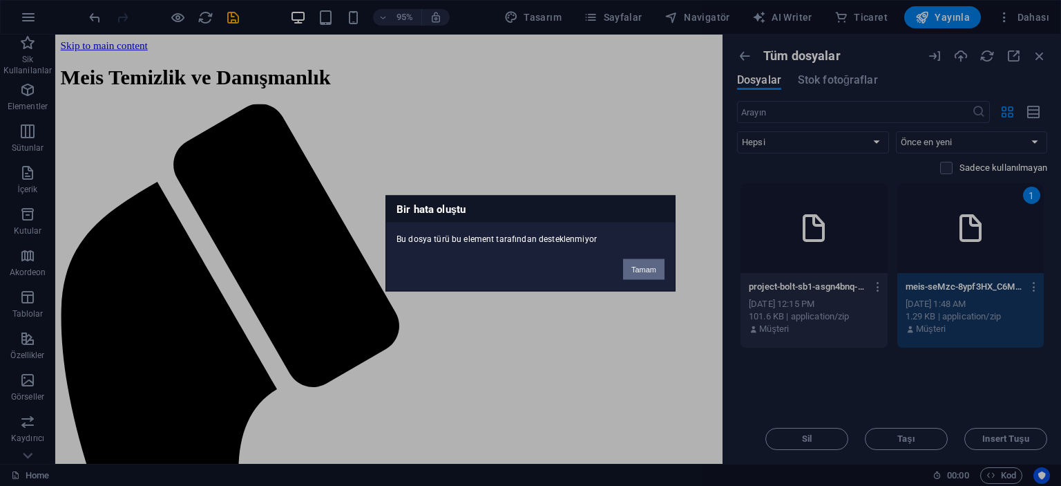
click at [628, 270] on button "Tamam" at bounding box center [643, 268] width 41 height 21
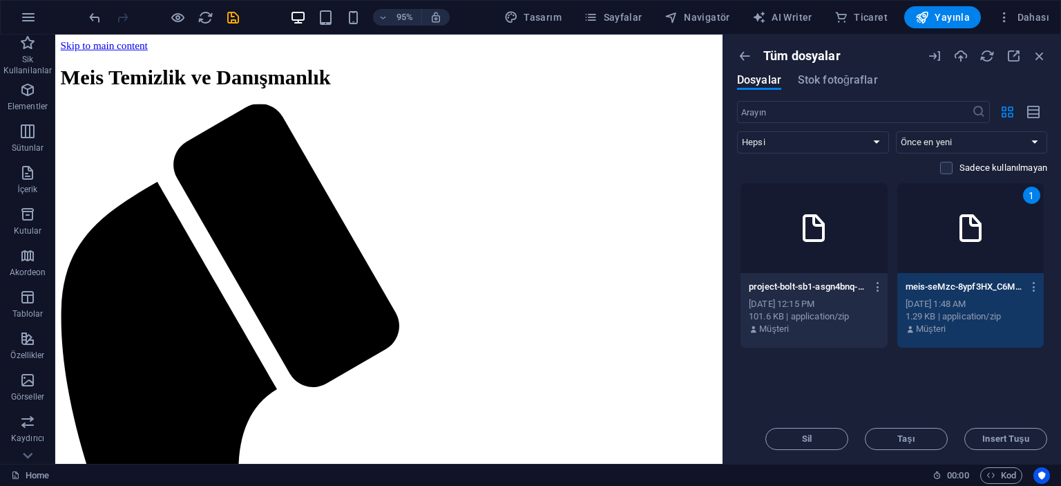
click at [953, 56] on div at bounding box center [987, 55] width 120 height 15
click at [959, 56] on icon "button" at bounding box center [960, 55] width 15 height 15
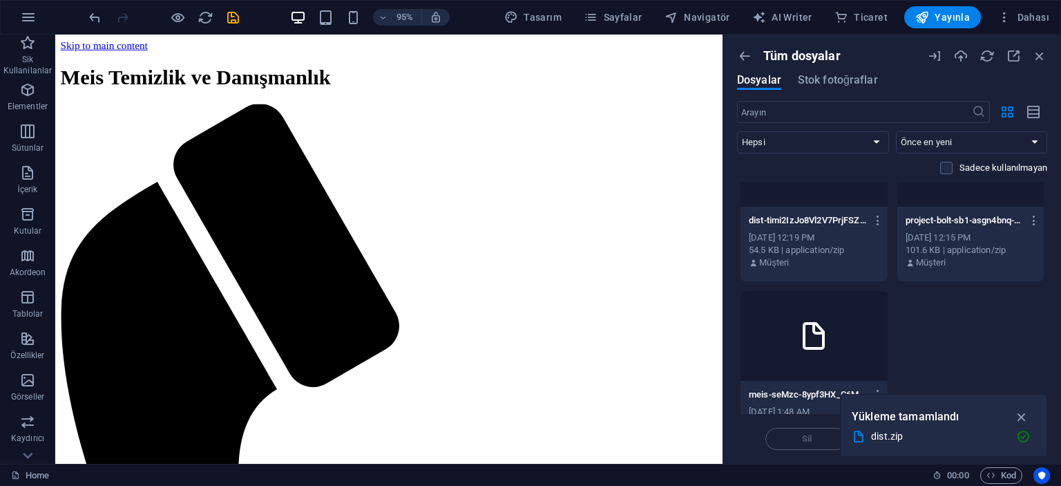
scroll to position [108, 0]
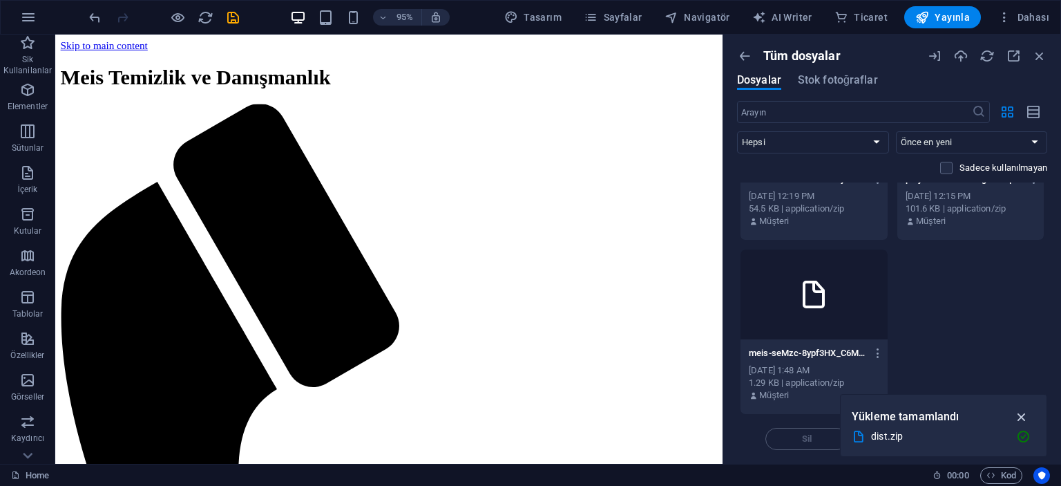
click at [1025, 417] on icon "button" at bounding box center [1022, 416] width 16 height 15
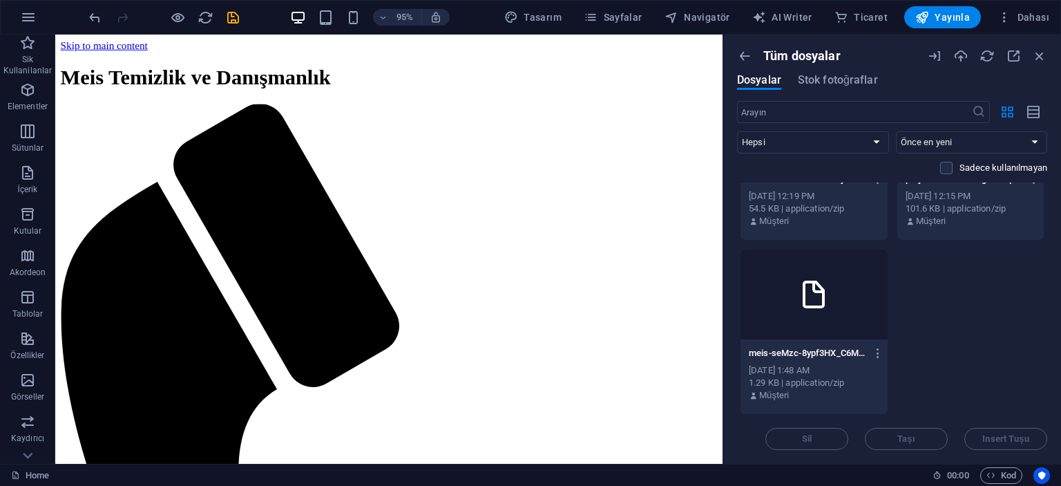
click at [807, 294] on icon at bounding box center [813, 294] width 33 height 33
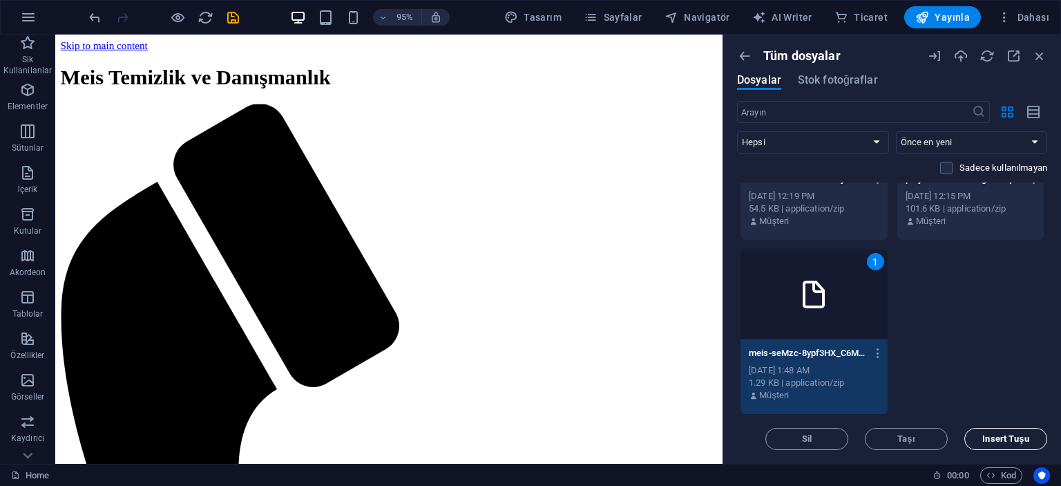
click at [978, 430] on button "Insert Tuşu" at bounding box center [1005, 439] width 83 height 22
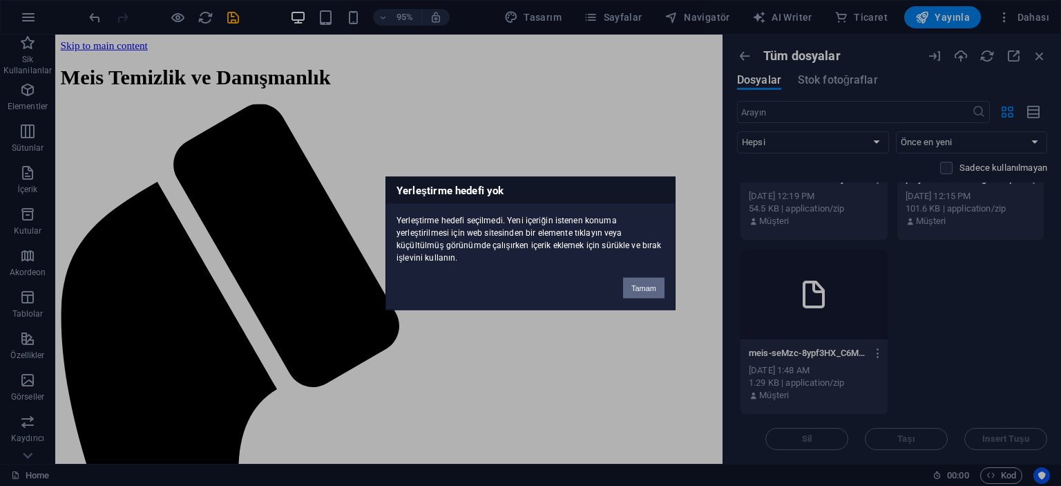
click at [656, 293] on button "Tamam" at bounding box center [643, 287] width 41 height 21
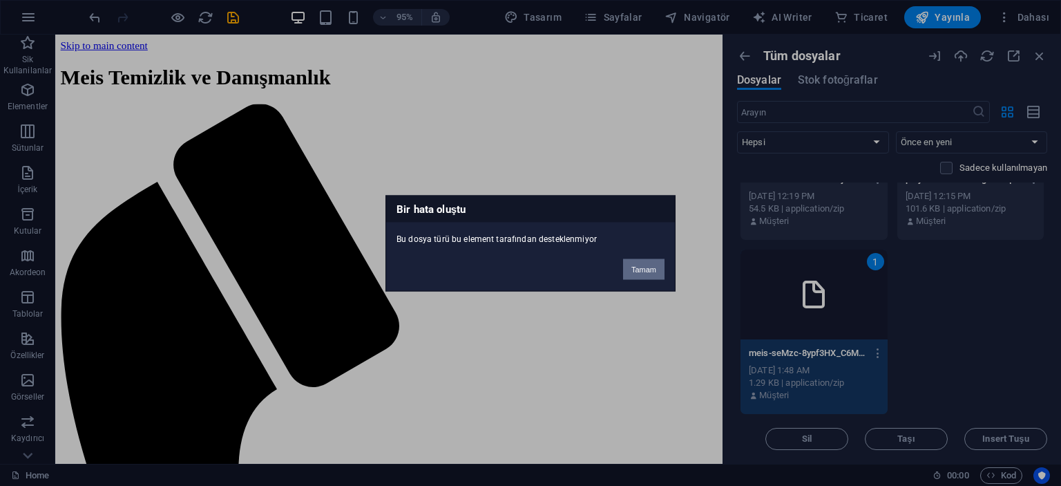
click at [633, 269] on button "Tamam" at bounding box center [643, 268] width 41 height 21
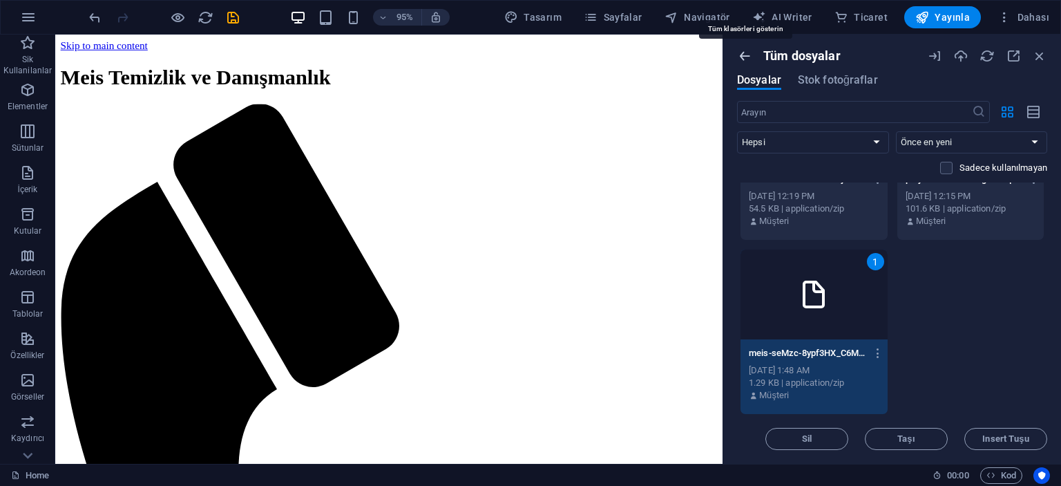
click at [746, 55] on icon "button" at bounding box center [744, 55] width 15 height 15
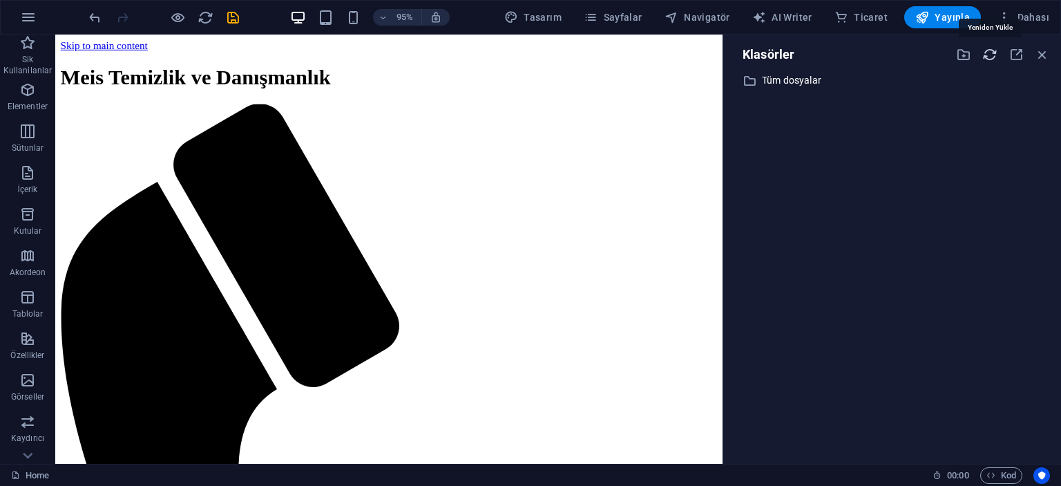
click at [984, 52] on icon "button" at bounding box center [989, 54] width 15 height 15
click at [1042, 56] on icon "button" at bounding box center [1042, 54] width 15 height 15
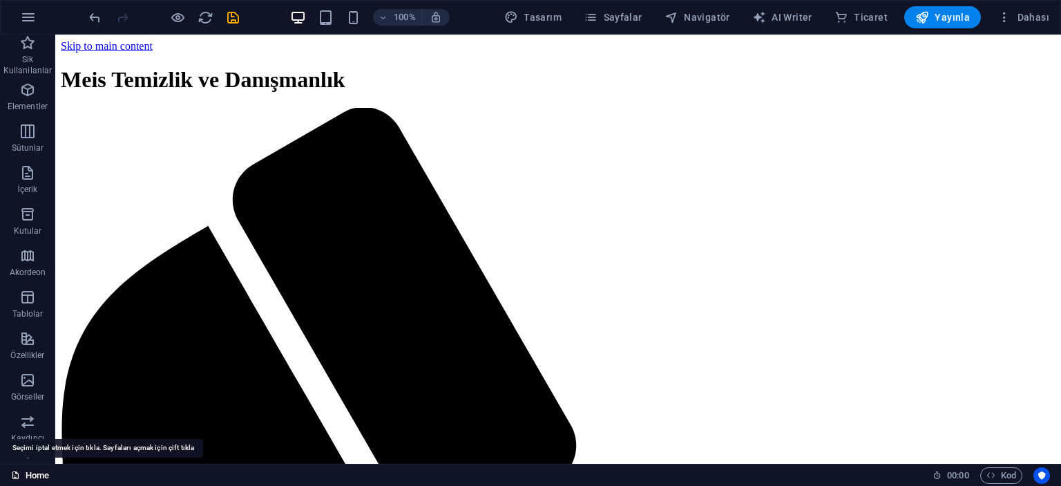
click at [25, 474] on link "Home" at bounding box center [30, 475] width 38 height 17
click at [15, 475] on icon at bounding box center [15, 474] width 9 height 9
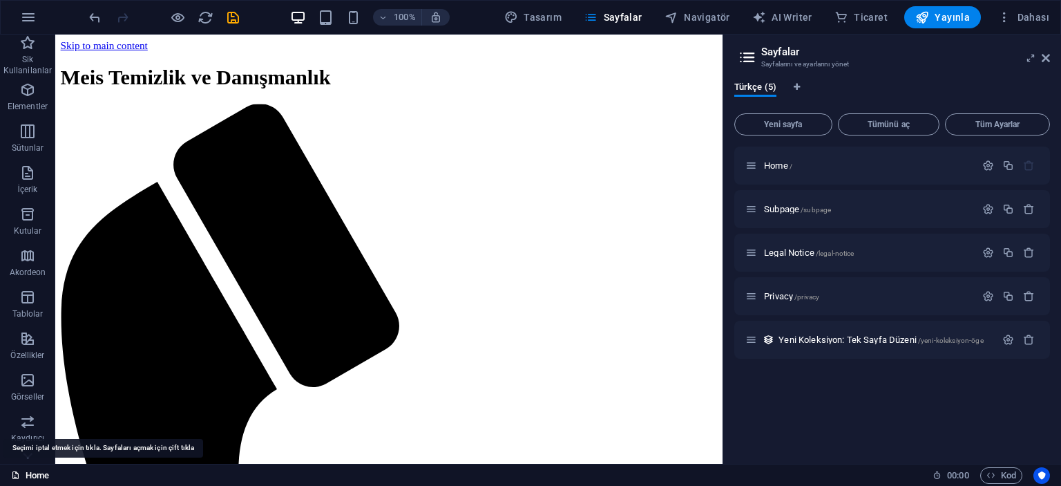
click at [15, 475] on icon at bounding box center [15, 474] width 9 height 9
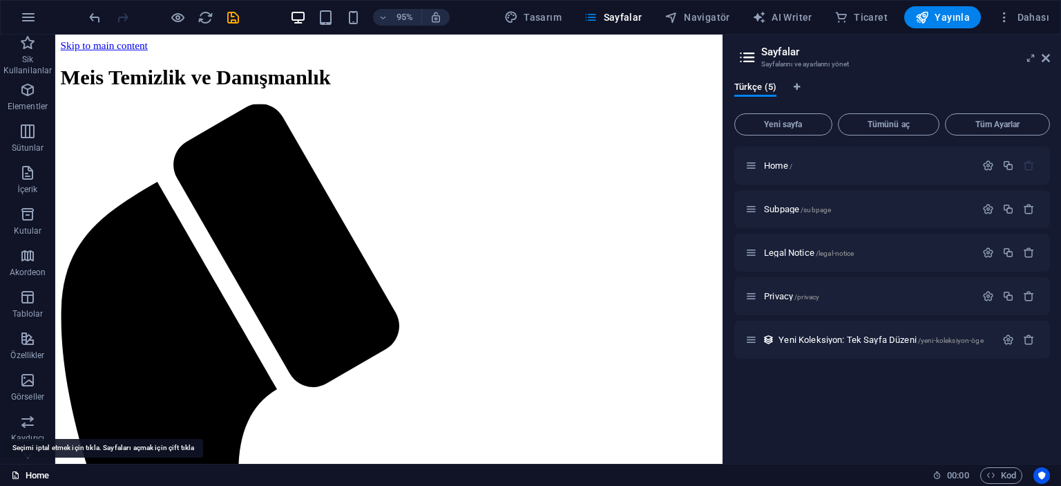
click at [15, 475] on icon at bounding box center [15, 474] width 9 height 9
click at [1025, 207] on icon "button" at bounding box center [1029, 209] width 12 height 12
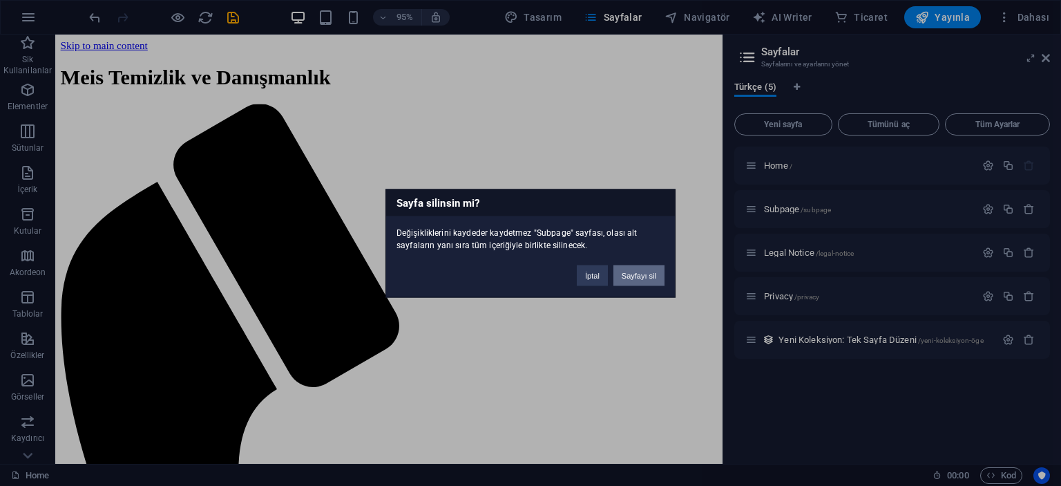
click at [629, 274] on button "Sayfayı sil" at bounding box center [638, 275] width 51 height 21
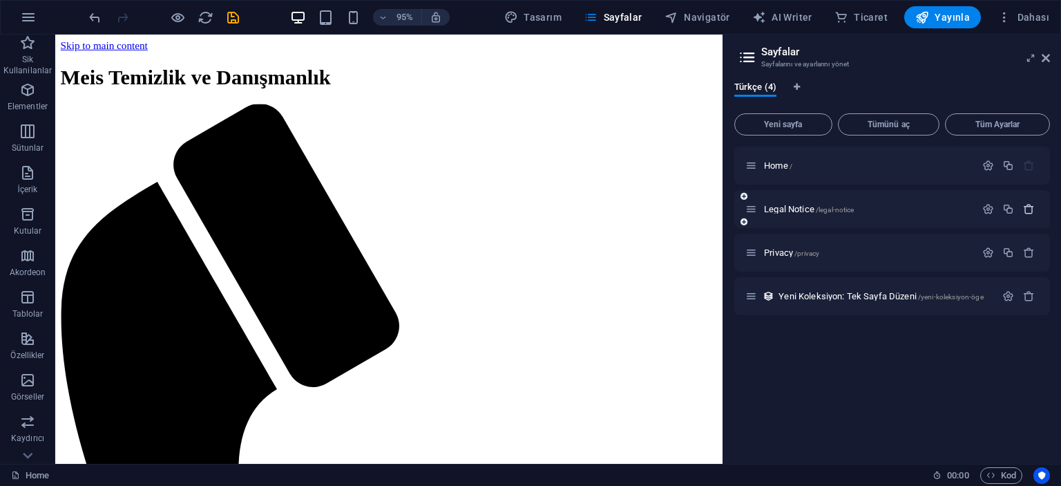
click at [1023, 207] on icon "button" at bounding box center [1029, 209] width 12 height 12
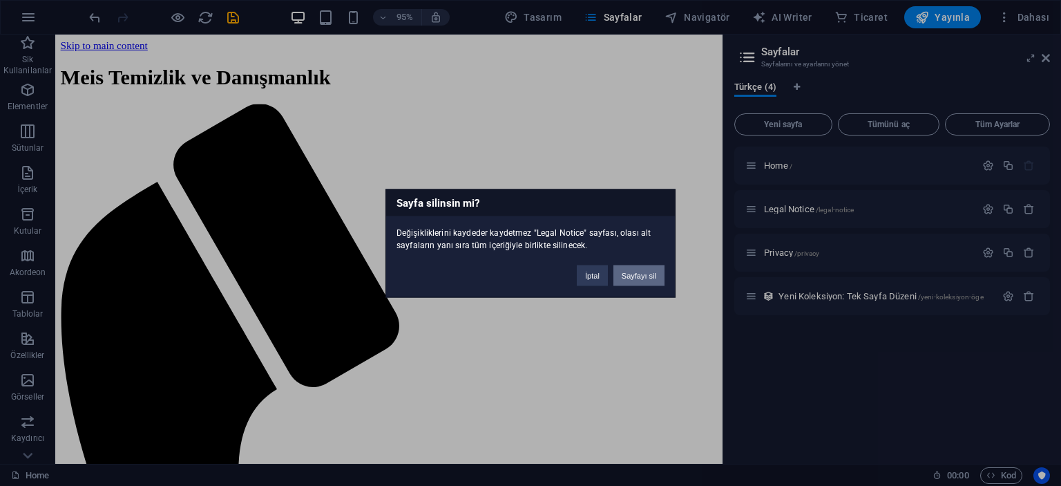
click at [624, 277] on button "Sayfayı sil" at bounding box center [638, 275] width 51 height 21
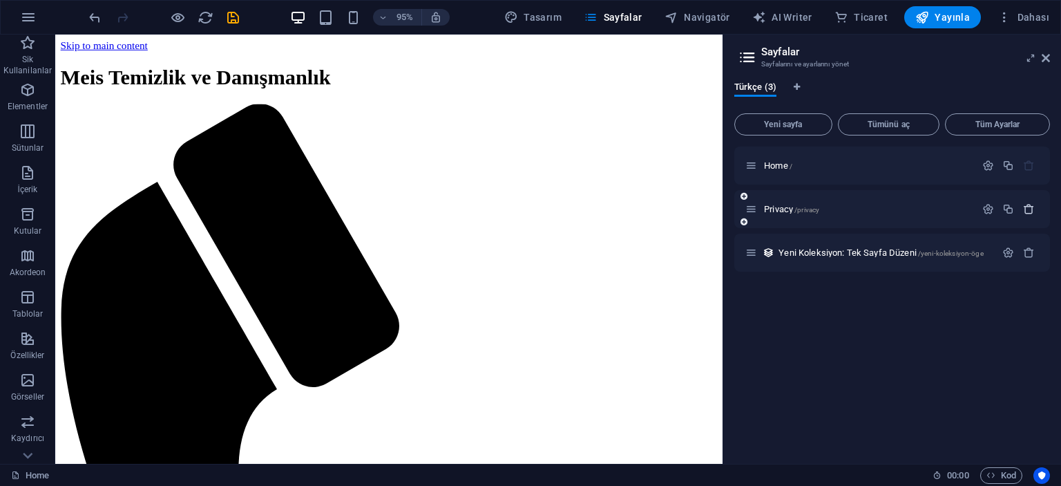
click at [1034, 207] on icon "button" at bounding box center [1029, 209] width 12 height 12
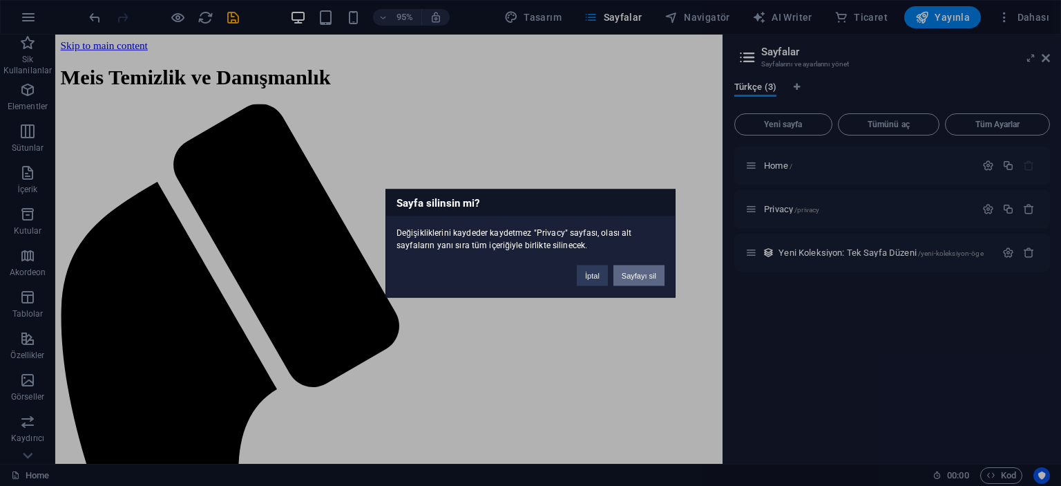
click at [634, 276] on button "Sayfayı sil" at bounding box center [638, 275] width 51 height 21
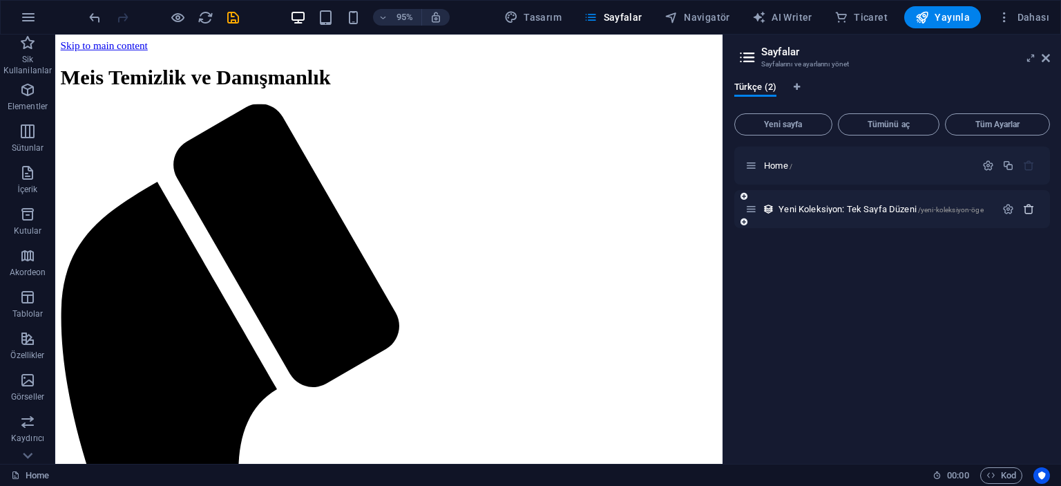
click at [1024, 204] on icon "button" at bounding box center [1029, 209] width 12 height 12
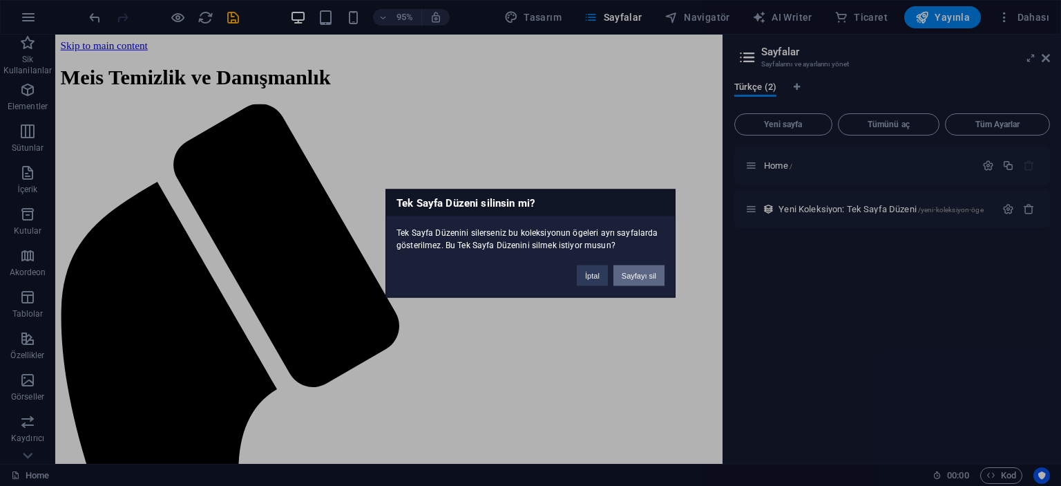
click at [624, 272] on button "Sayfayı sil" at bounding box center [638, 275] width 51 height 21
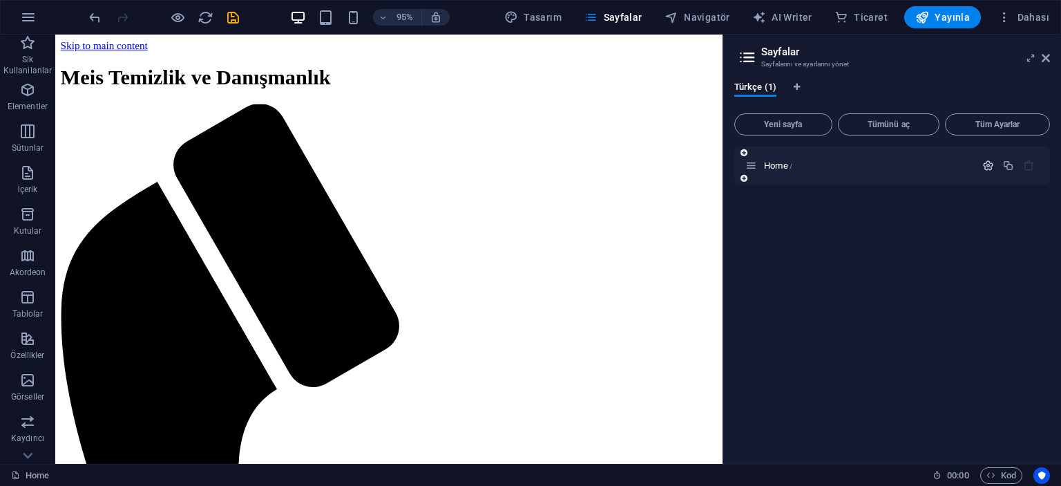
click at [985, 165] on icon "button" at bounding box center [988, 166] width 12 height 12
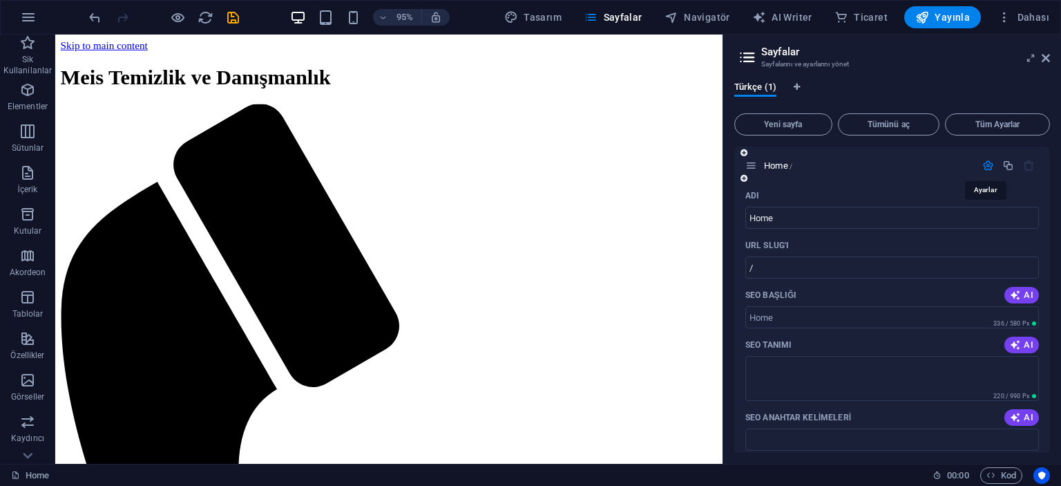
click at [987, 160] on icon "button" at bounding box center [988, 166] width 12 height 12
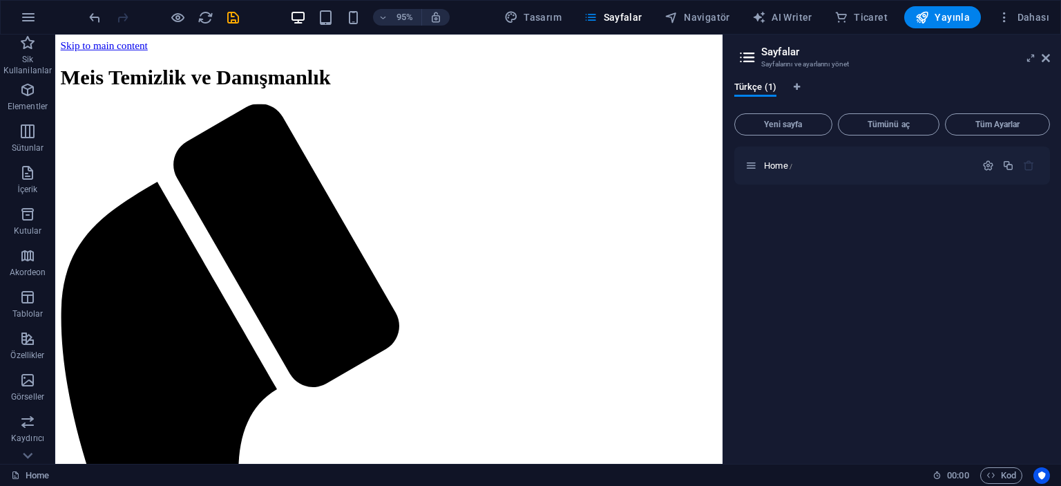
click at [749, 56] on icon at bounding box center [747, 57] width 21 height 19
click at [1046, 54] on icon at bounding box center [1046, 57] width 8 height 11
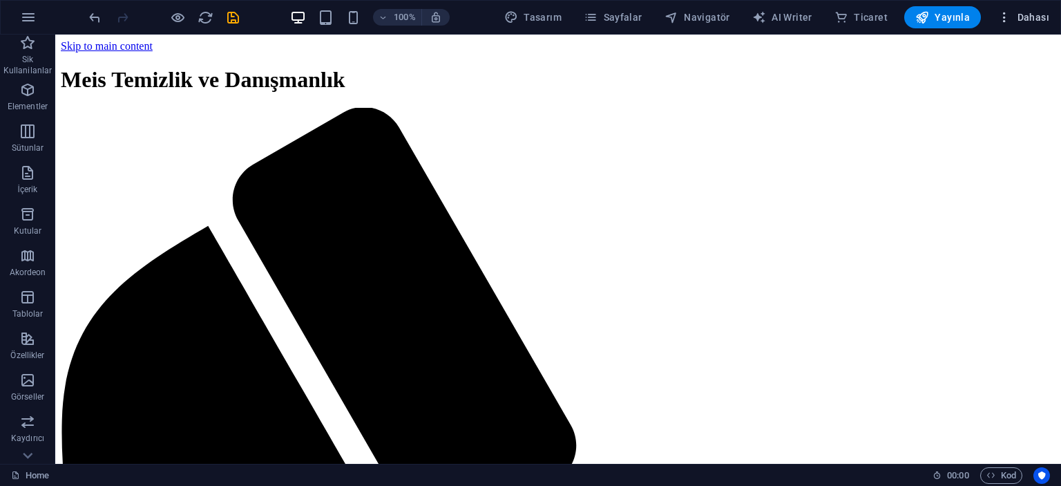
click at [1008, 17] on icon "button" at bounding box center [1004, 17] width 14 height 14
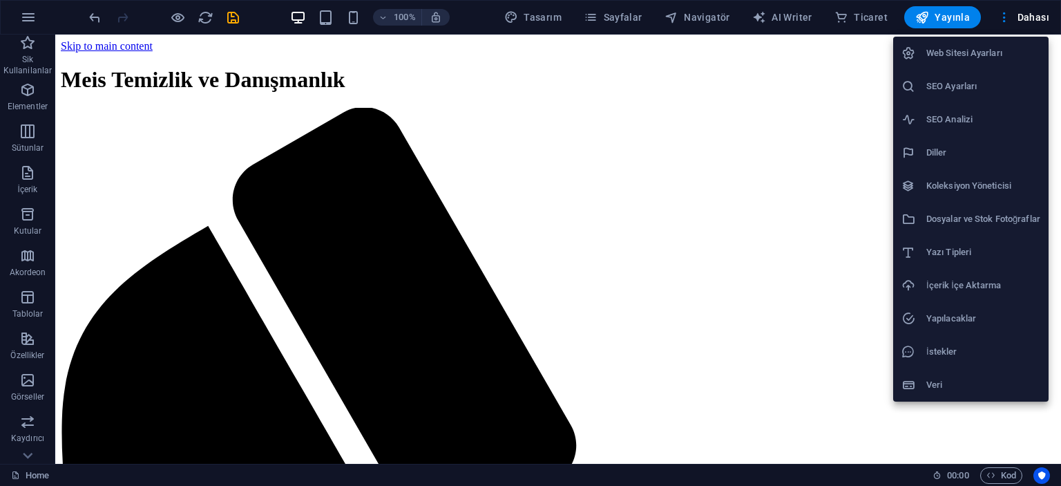
click at [970, 187] on h6 "Koleksiyon Yöneticisi" at bounding box center [983, 186] width 114 height 17
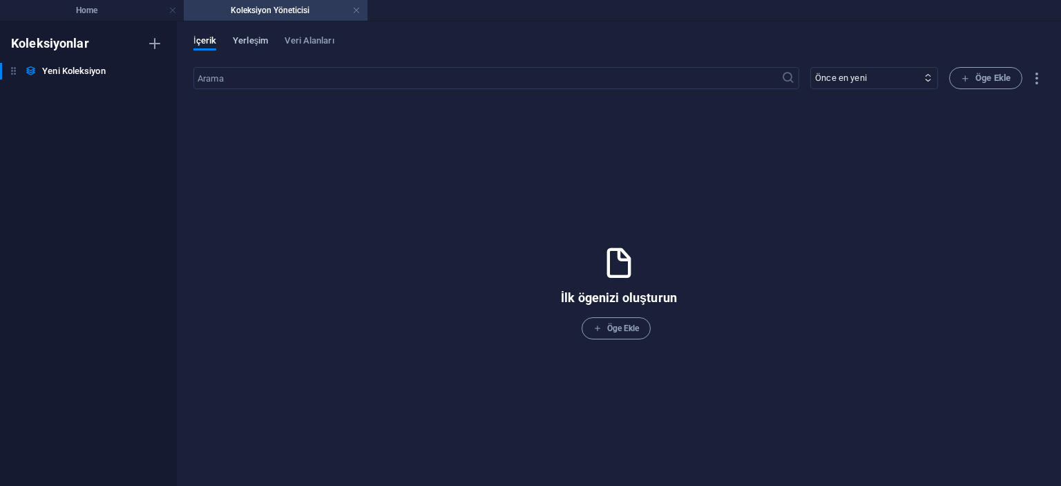
click at [243, 35] on span "Yerleşim" at bounding box center [250, 41] width 35 height 19
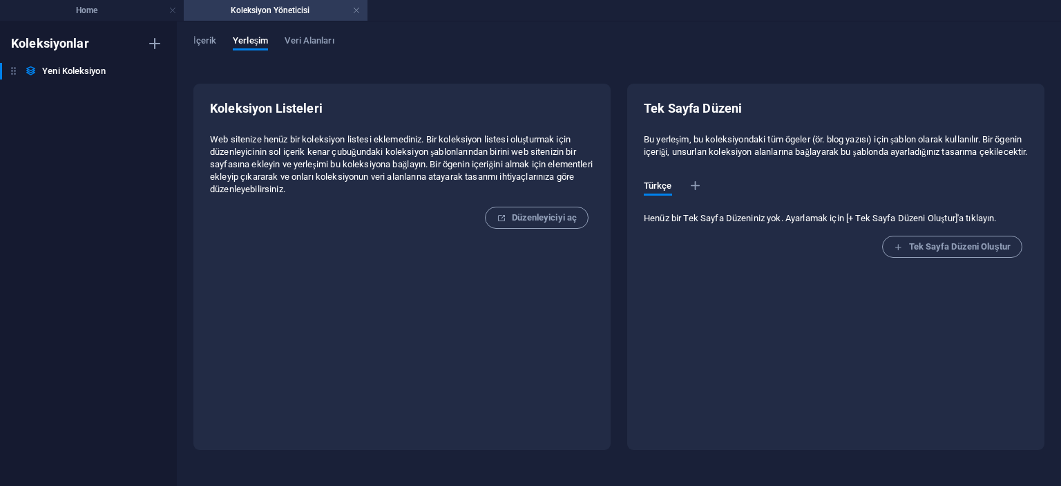
click at [339, 33] on div "İçerik Yerleşim Veri Alanları Koleksiyon Listeleri Web sitenize henüz bir kolek…" at bounding box center [619, 253] width 884 height 464
click at [315, 38] on span "Veri Alanları" at bounding box center [309, 41] width 49 height 19
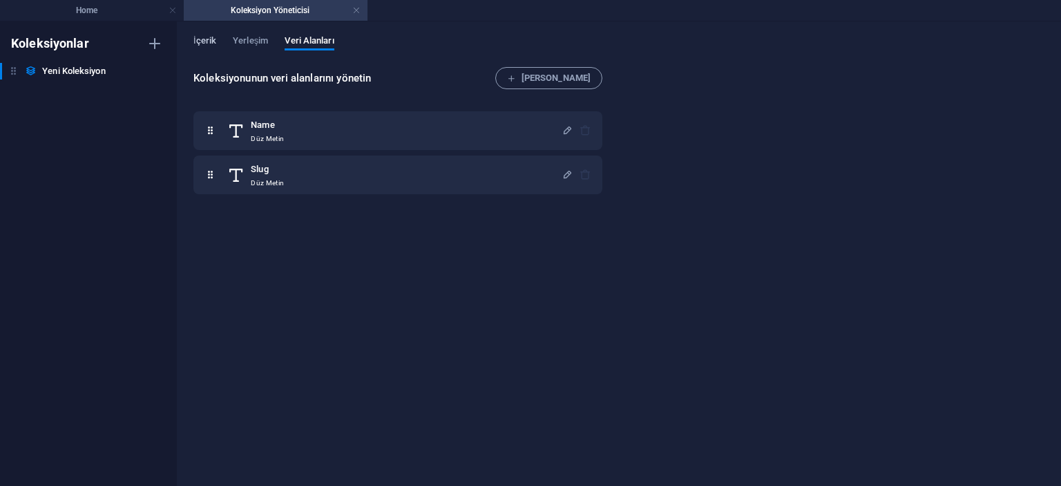
click at [203, 40] on span "İçerik" at bounding box center [204, 41] width 23 height 19
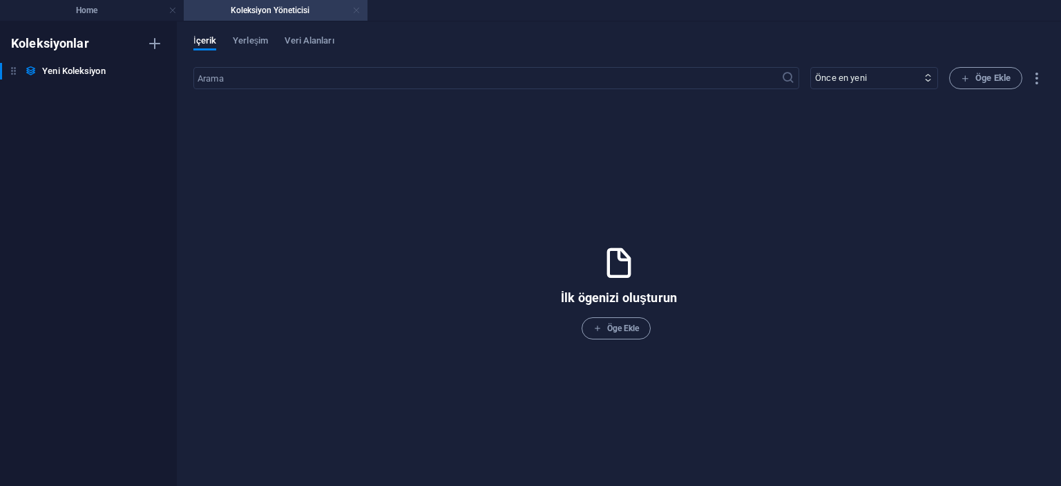
click at [356, 13] on link at bounding box center [356, 10] width 8 height 13
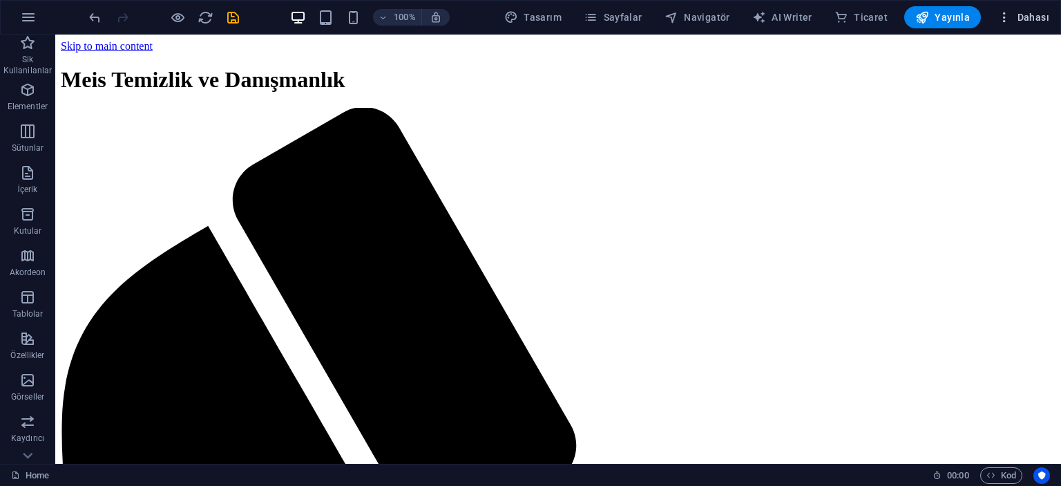
click at [1021, 8] on button "Dahası" at bounding box center [1023, 17] width 63 height 22
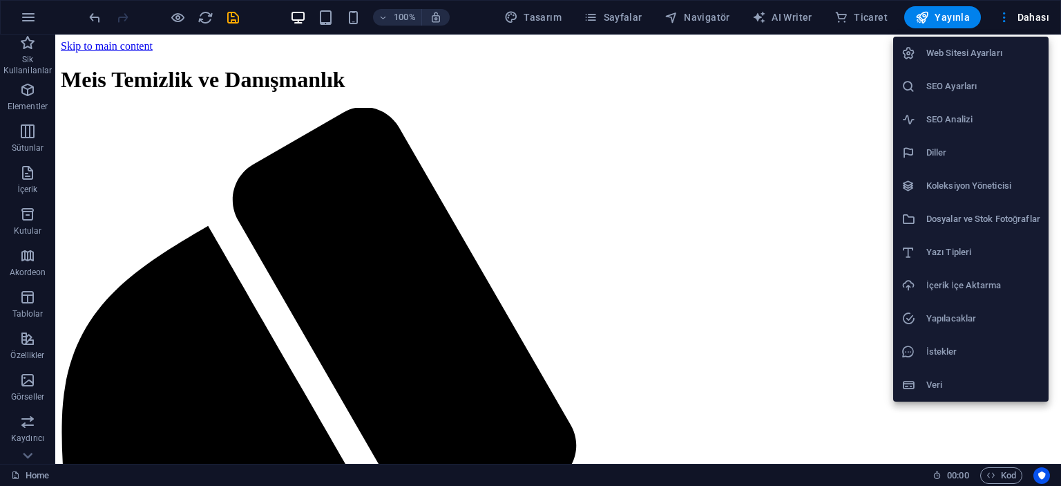
click at [937, 143] on li "Diller" at bounding box center [970, 152] width 155 height 33
select select "165"
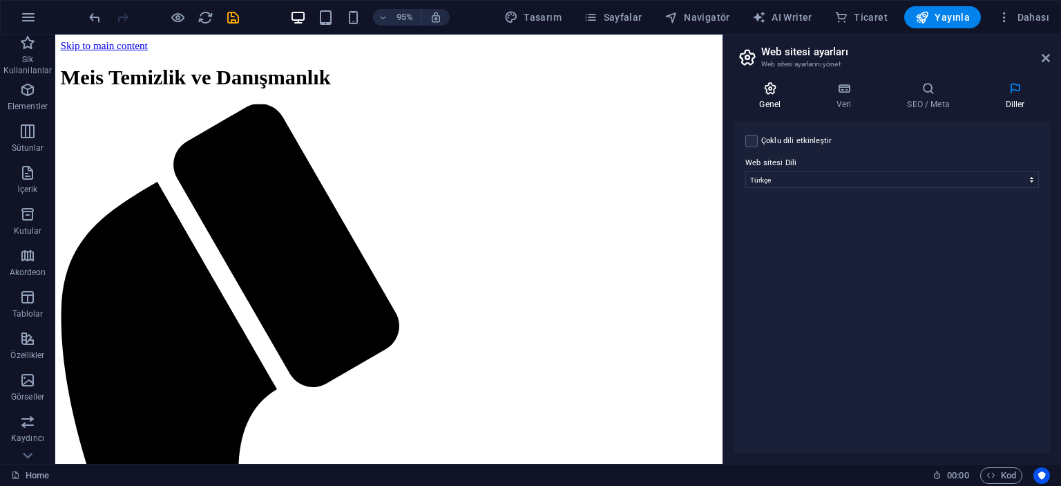
click at [782, 93] on icon at bounding box center [770, 89] width 72 height 14
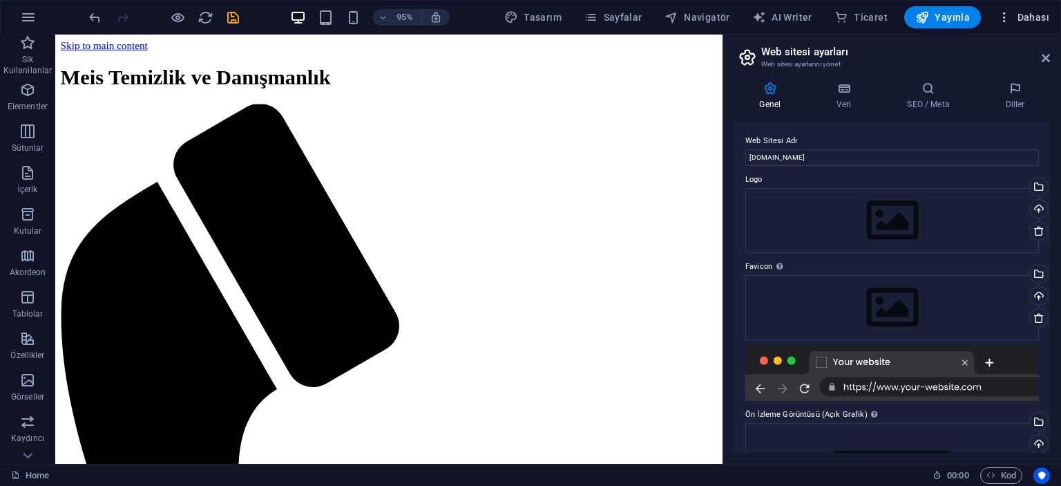
click at [1034, 13] on span "Dahası" at bounding box center [1023, 17] width 52 height 14
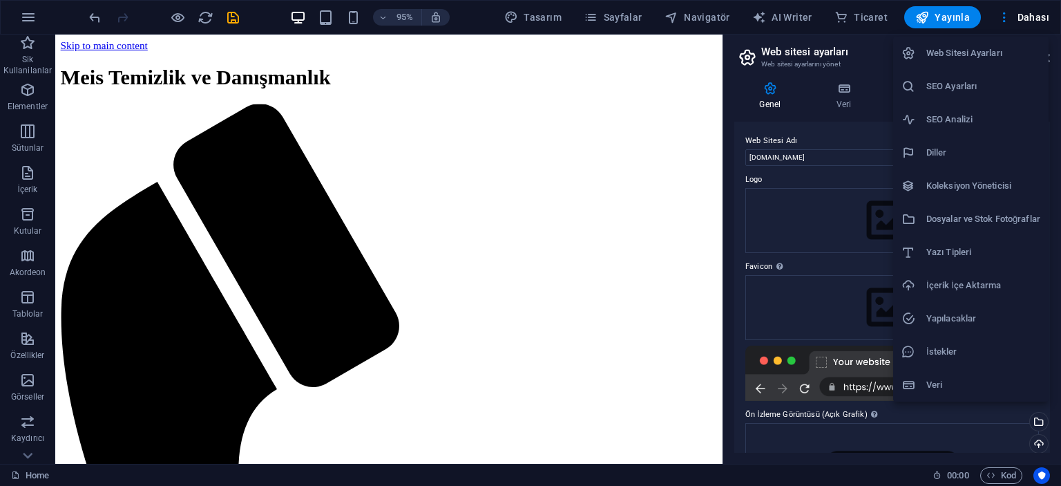
click at [950, 323] on h6 "Yapılacaklar" at bounding box center [983, 318] width 114 height 17
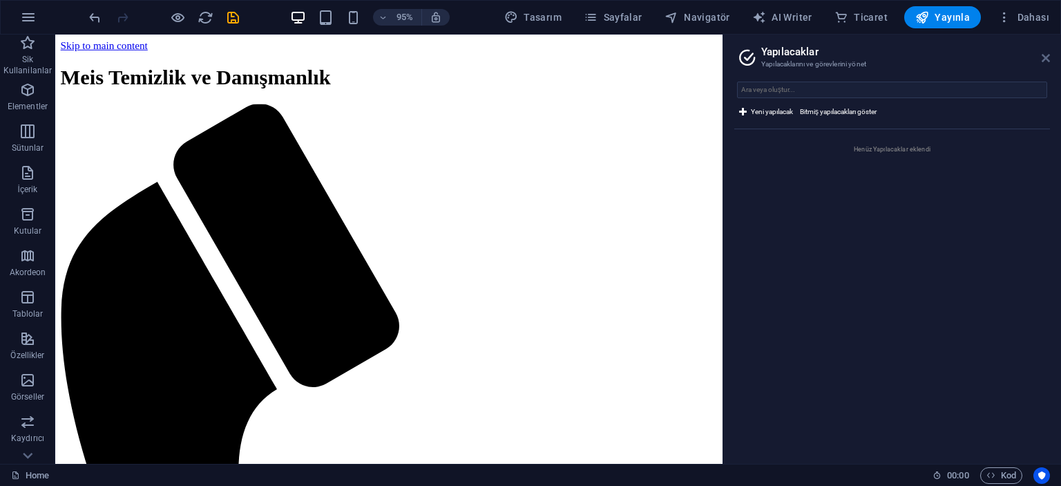
click at [1047, 55] on icon at bounding box center [1046, 57] width 8 height 11
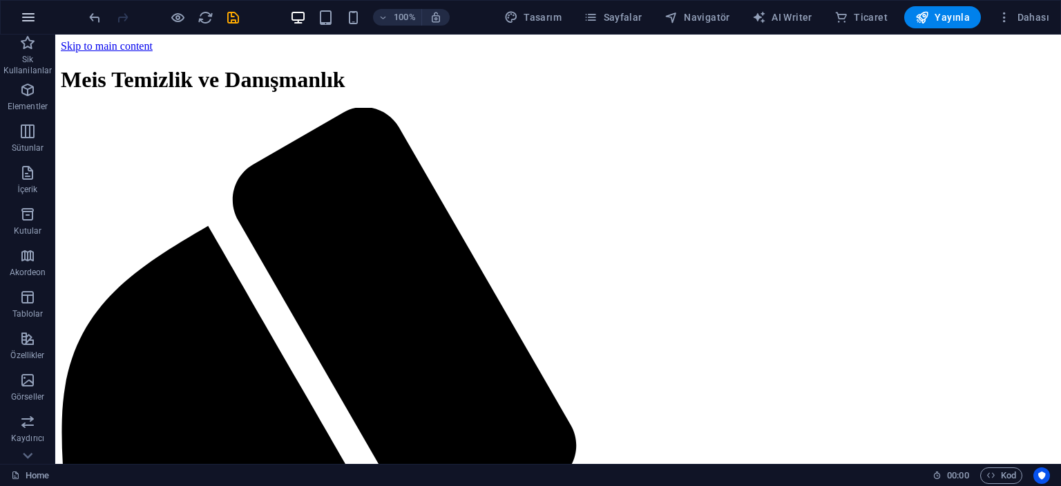
click at [21, 20] on icon "button" at bounding box center [28, 17] width 17 height 17
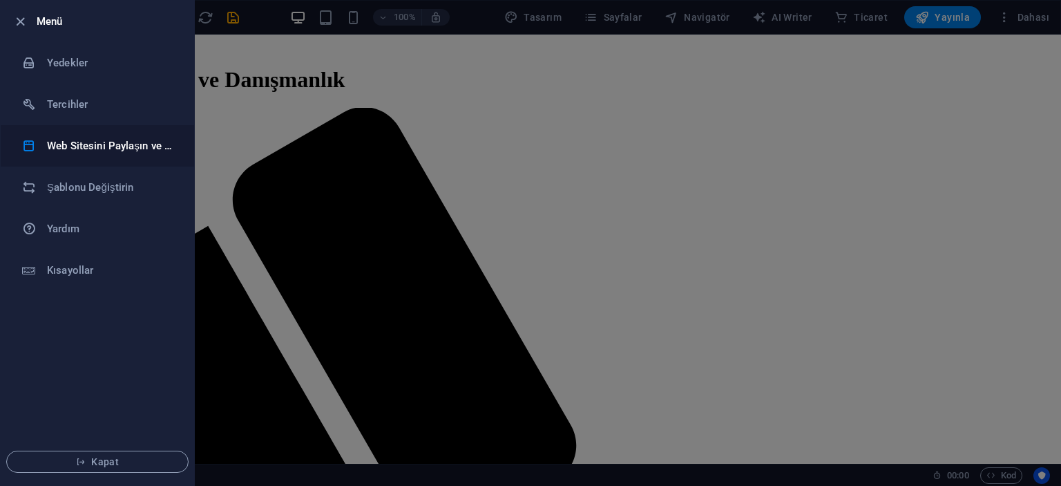
click at [80, 139] on h6 "Web Sitesini Paylaşın ve [GEOGRAPHIC_DATA]" at bounding box center [111, 145] width 128 height 17
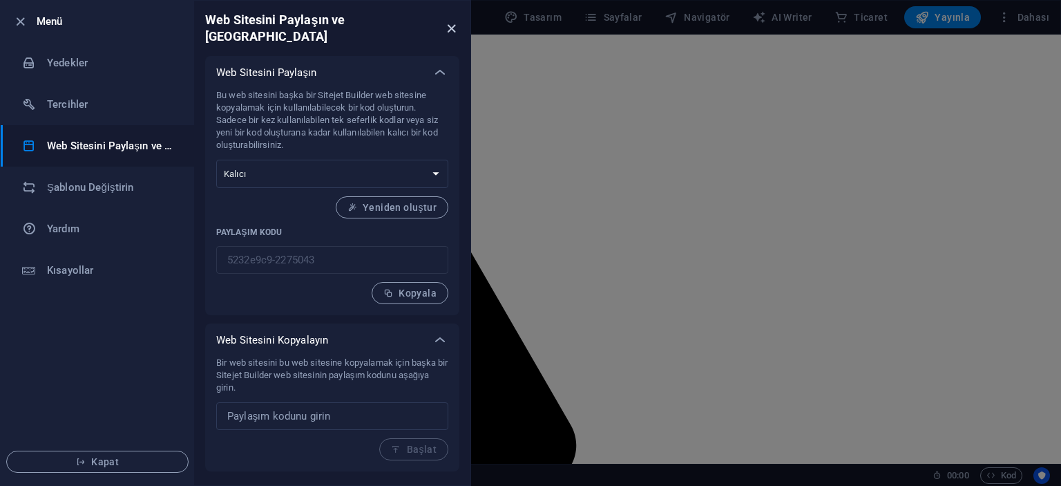
click at [448, 22] on icon "close" at bounding box center [451, 29] width 16 height 16
